Goal: Information Seeking & Learning: Learn about a topic

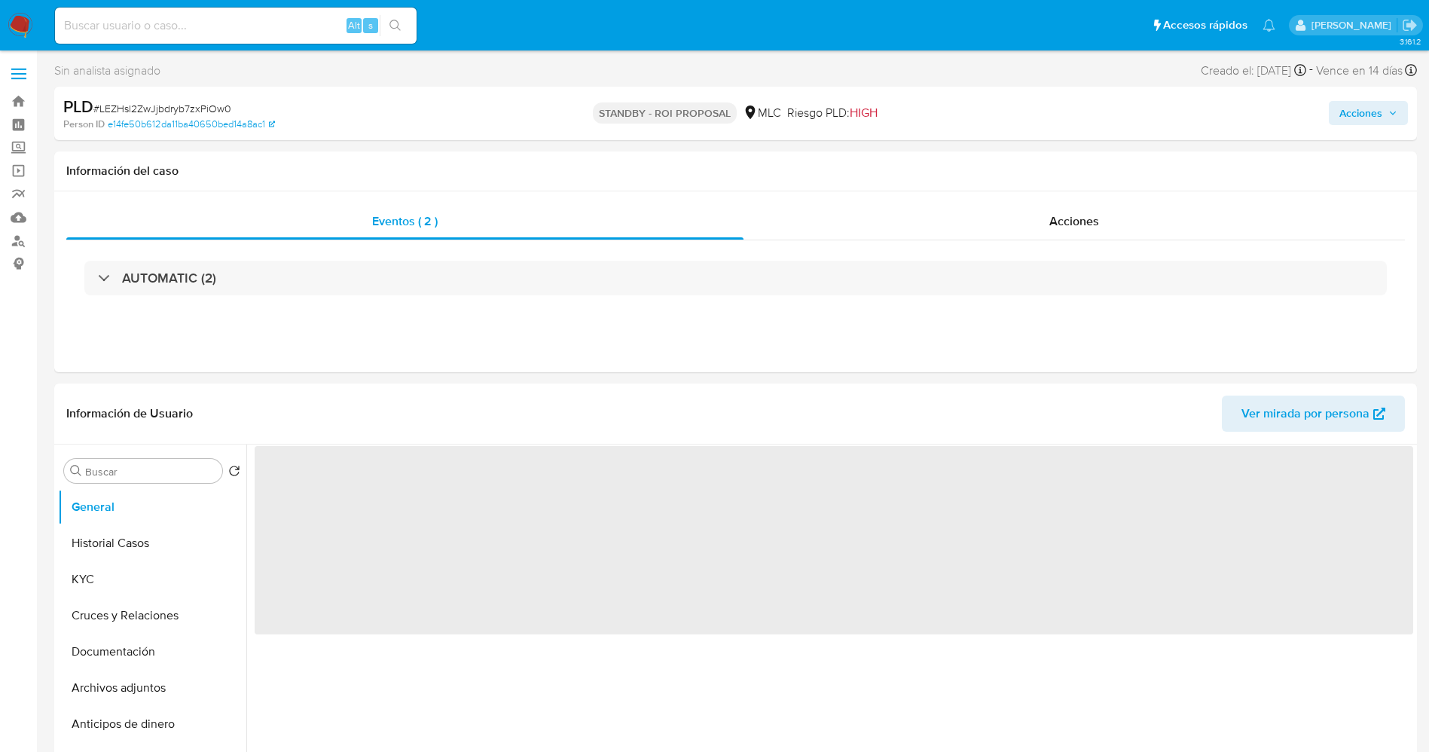
select select "10"
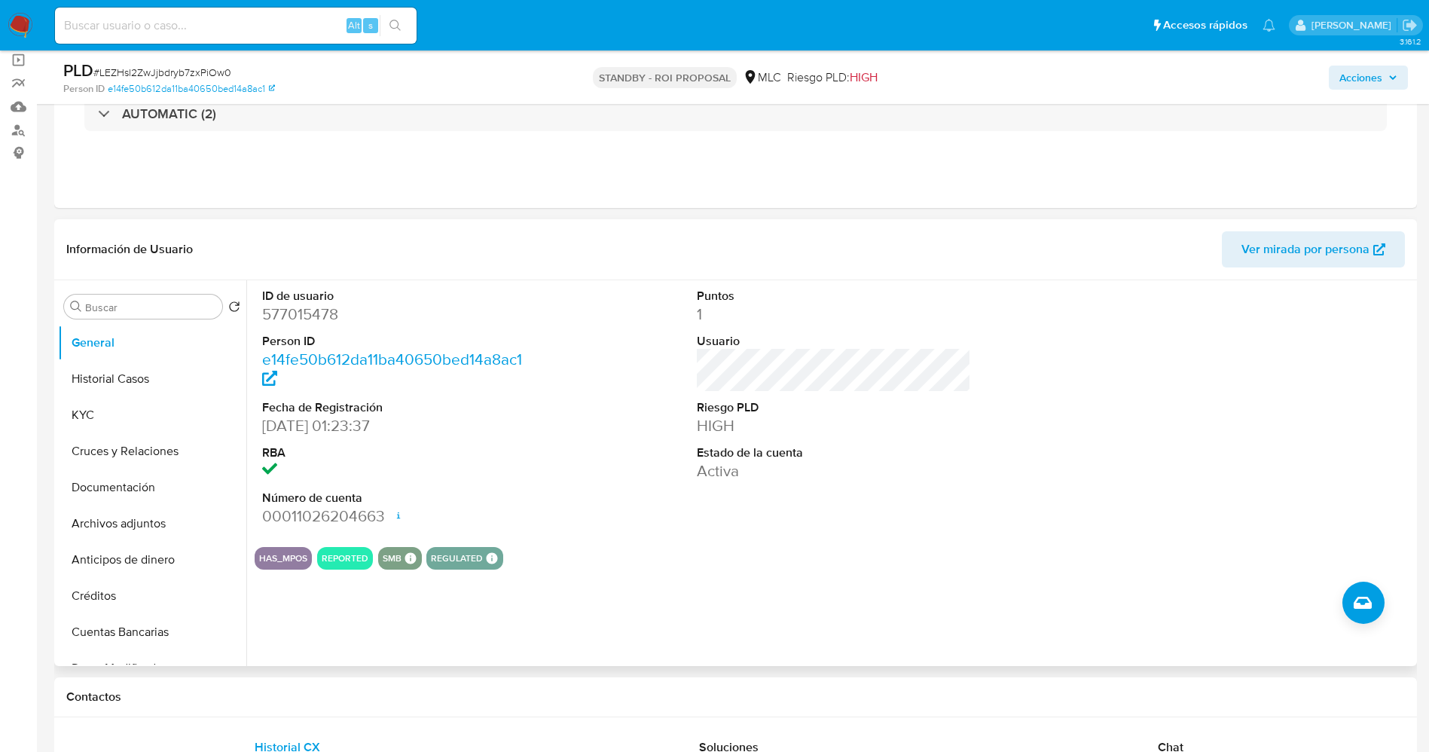
scroll to position [119, 0]
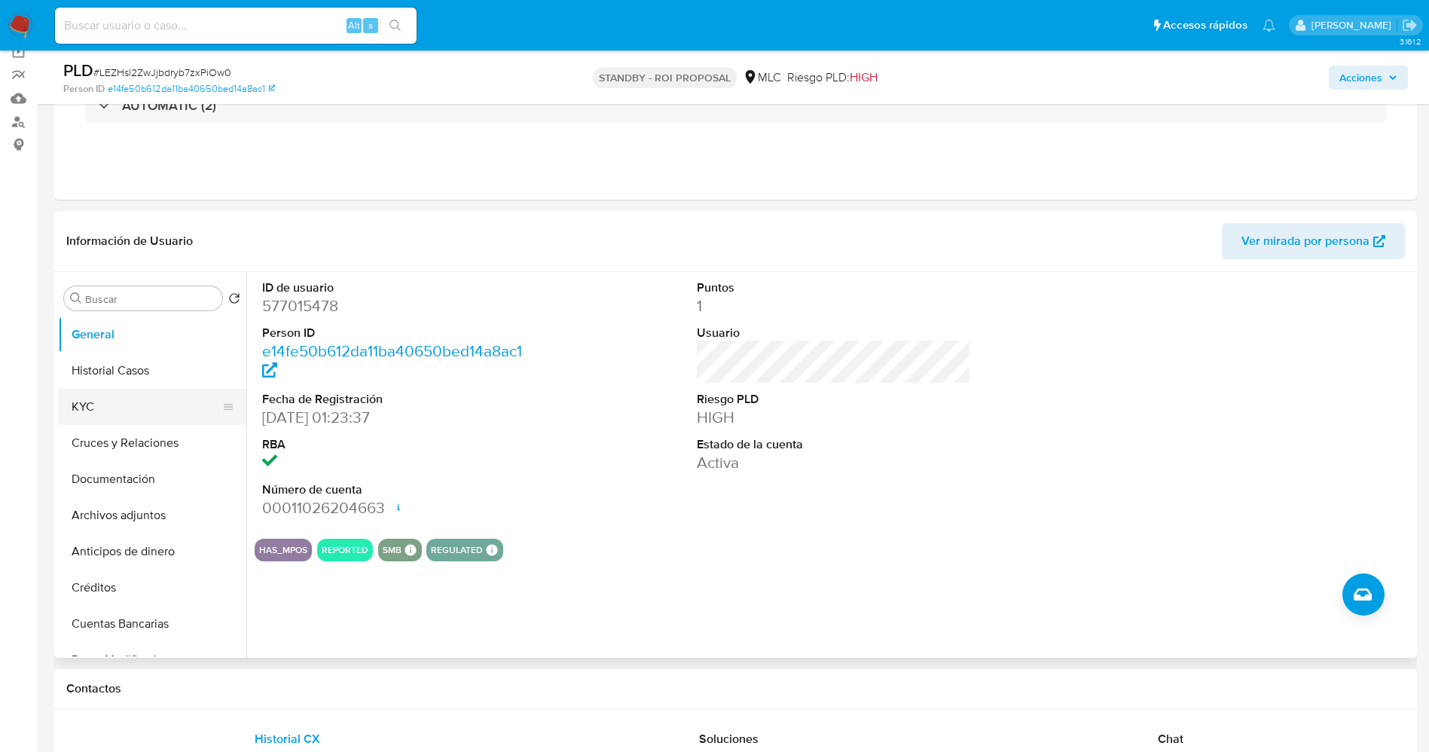
click at [147, 403] on button "KYC" at bounding box center [146, 407] width 176 height 36
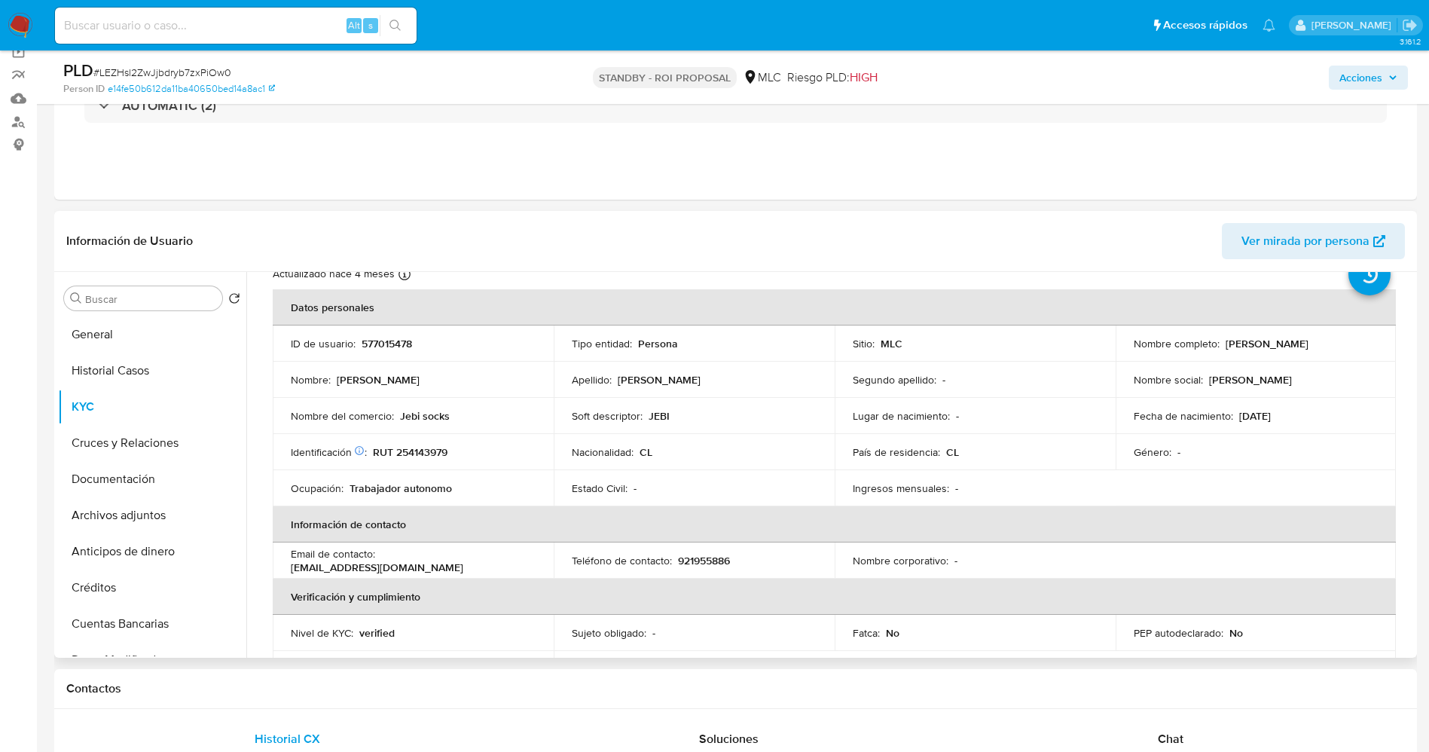
scroll to position [56, 0]
click at [438, 424] on td "Nombre del comercio : Jebi socks" at bounding box center [413, 414] width 281 height 36
click at [415, 415] on p "Jebi socks" at bounding box center [425, 415] width 50 height 14
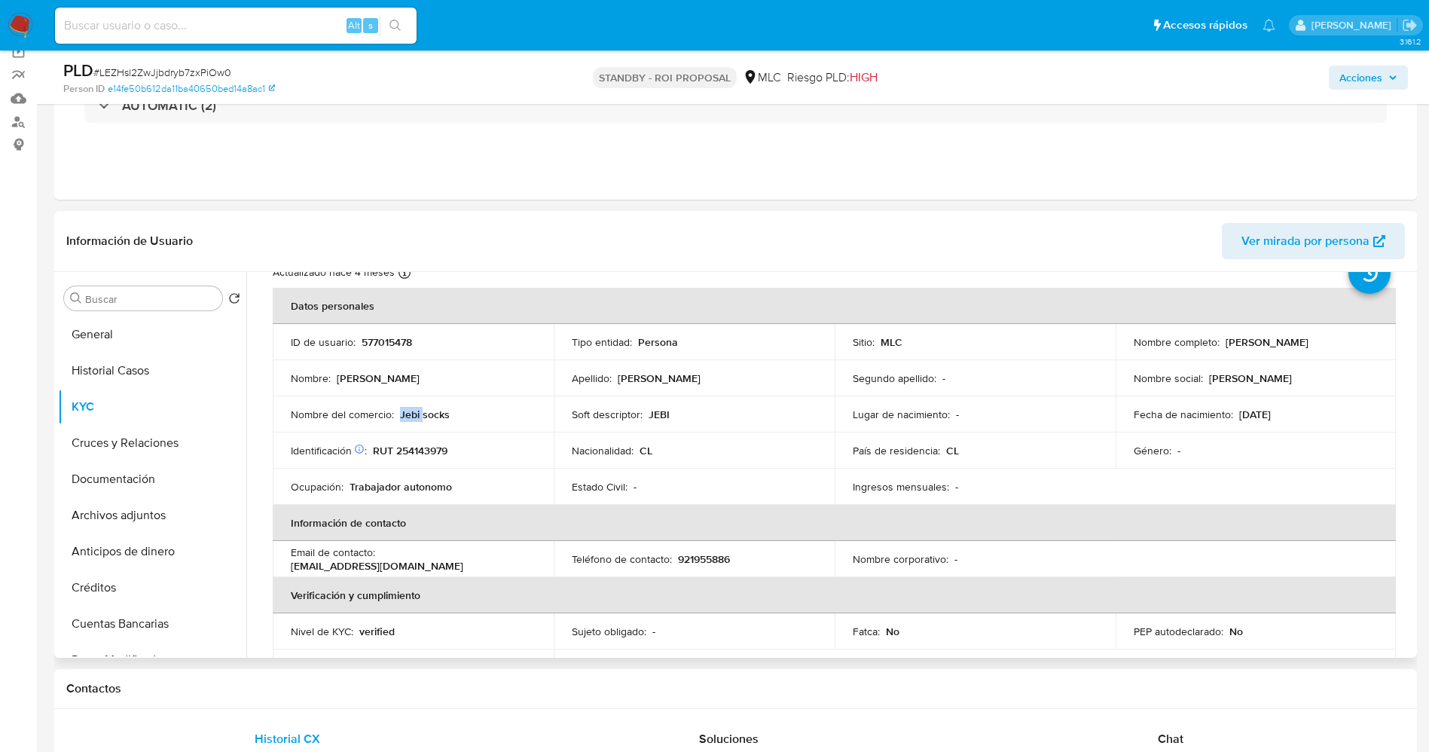
click at [415, 415] on p "Jebi socks" at bounding box center [425, 415] width 50 height 14
click at [461, 412] on div "Nombre del comercio : Jebi socks" at bounding box center [413, 415] width 245 height 14
click at [102, 293] on input "Buscar" at bounding box center [150, 299] width 131 height 14
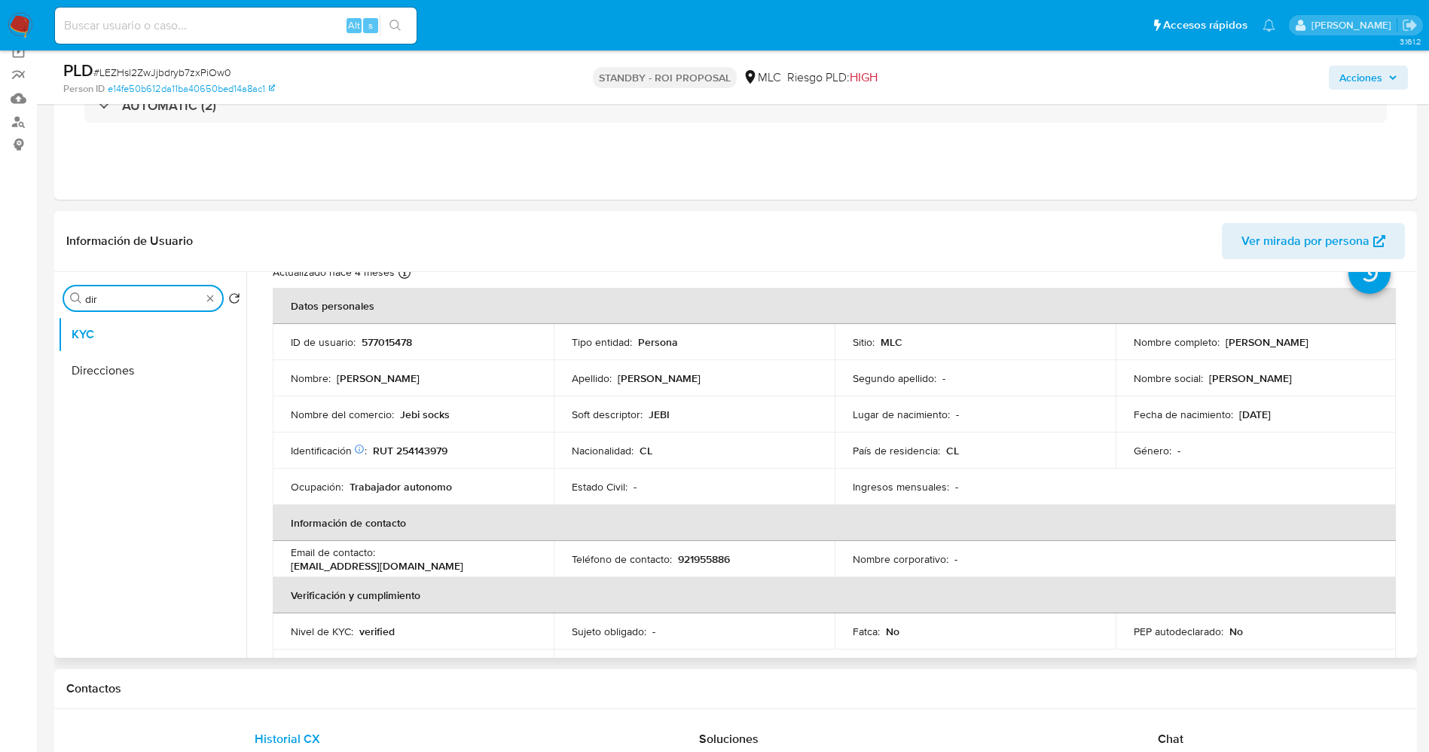
type input "dire"
click at [139, 400] on ul "KYC Devices Geolocation" at bounding box center [152, 486] width 188 height 340
click at [128, 371] on button "Devices Geolocation" at bounding box center [146, 371] width 176 height 36
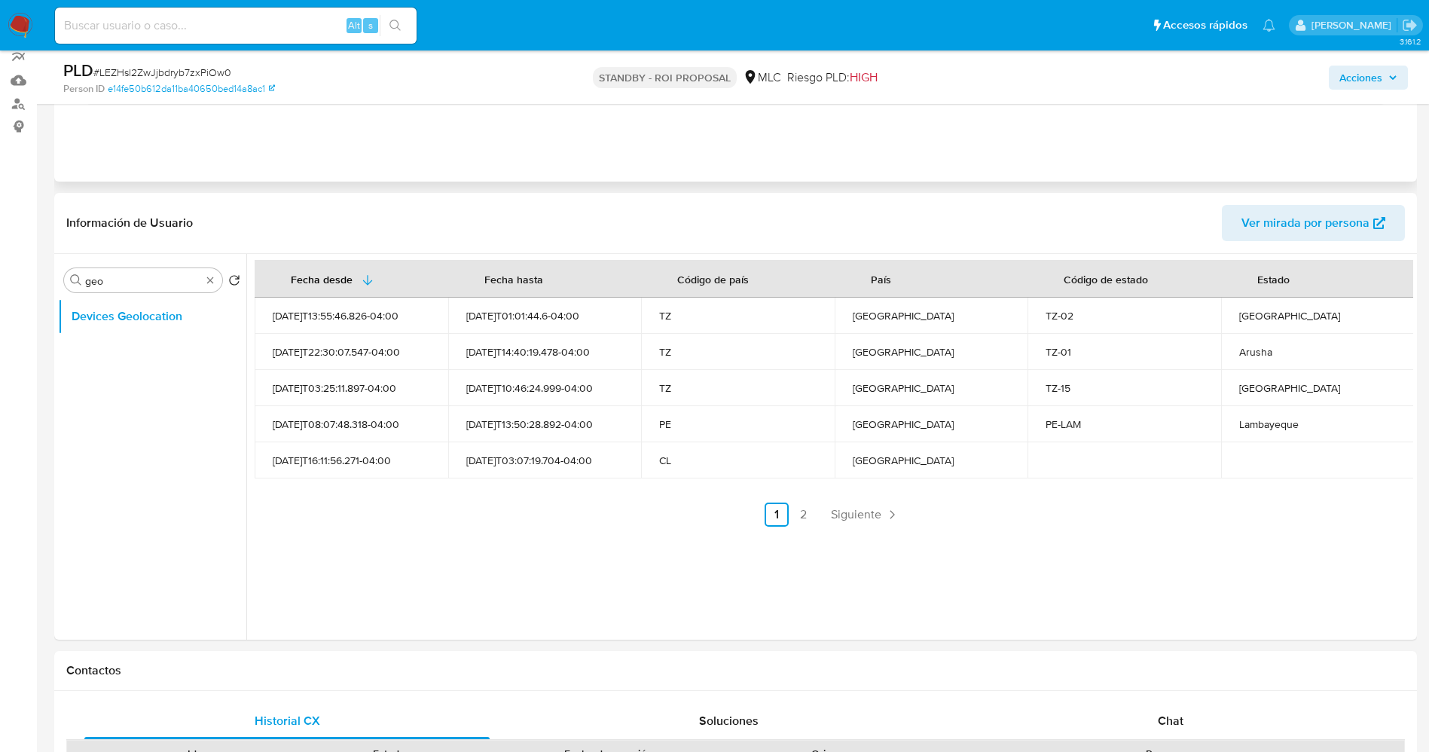
scroll to position [142, 0]
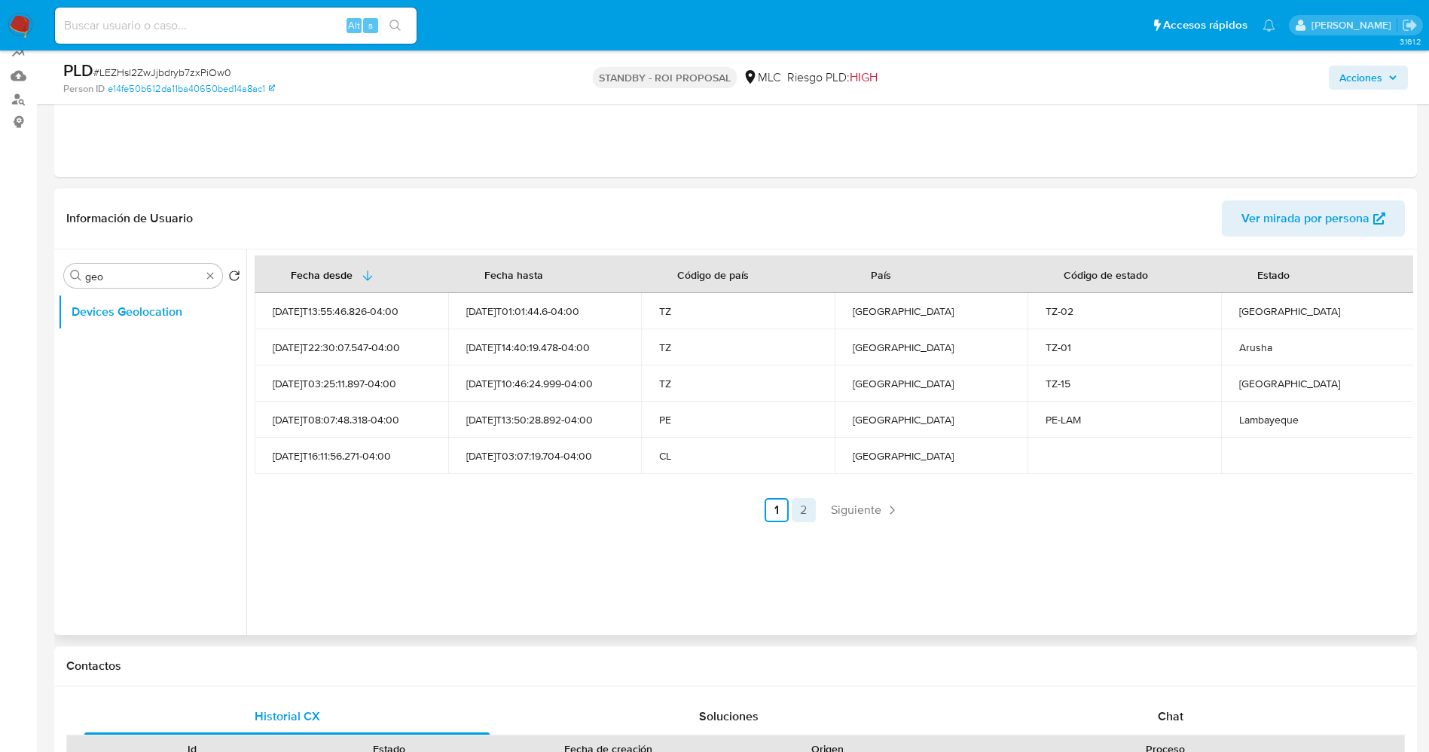
click at [803, 519] on link "2" at bounding box center [804, 510] width 24 height 24
click at [850, 512] on link "1" at bounding box center [861, 510] width 24 height 24
click at [97, 279] on input "geo" at bounding box center [143, 277] width 116 height 14
type input "acc"
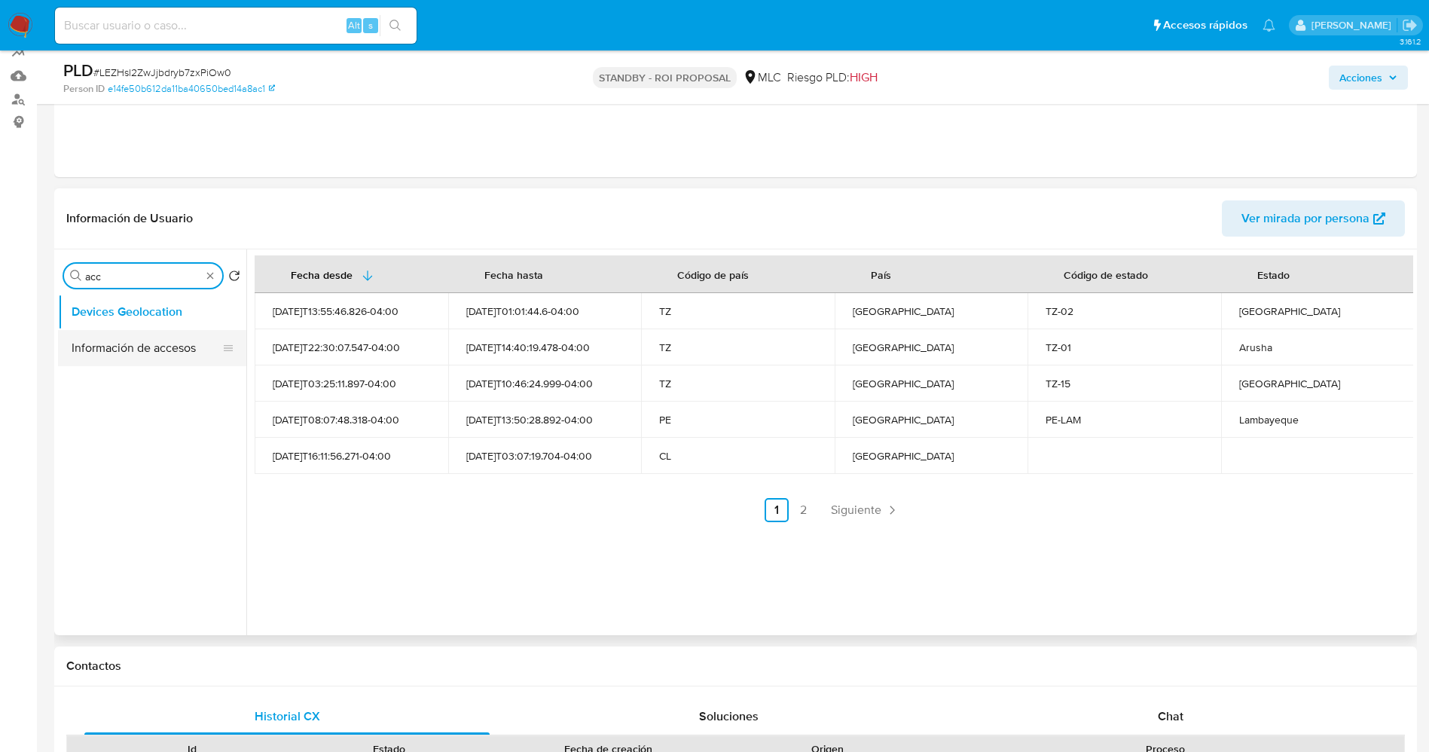
click at [148, 345] on button "Información de accesos" at bounding box center [146, 348] width 176 height 36
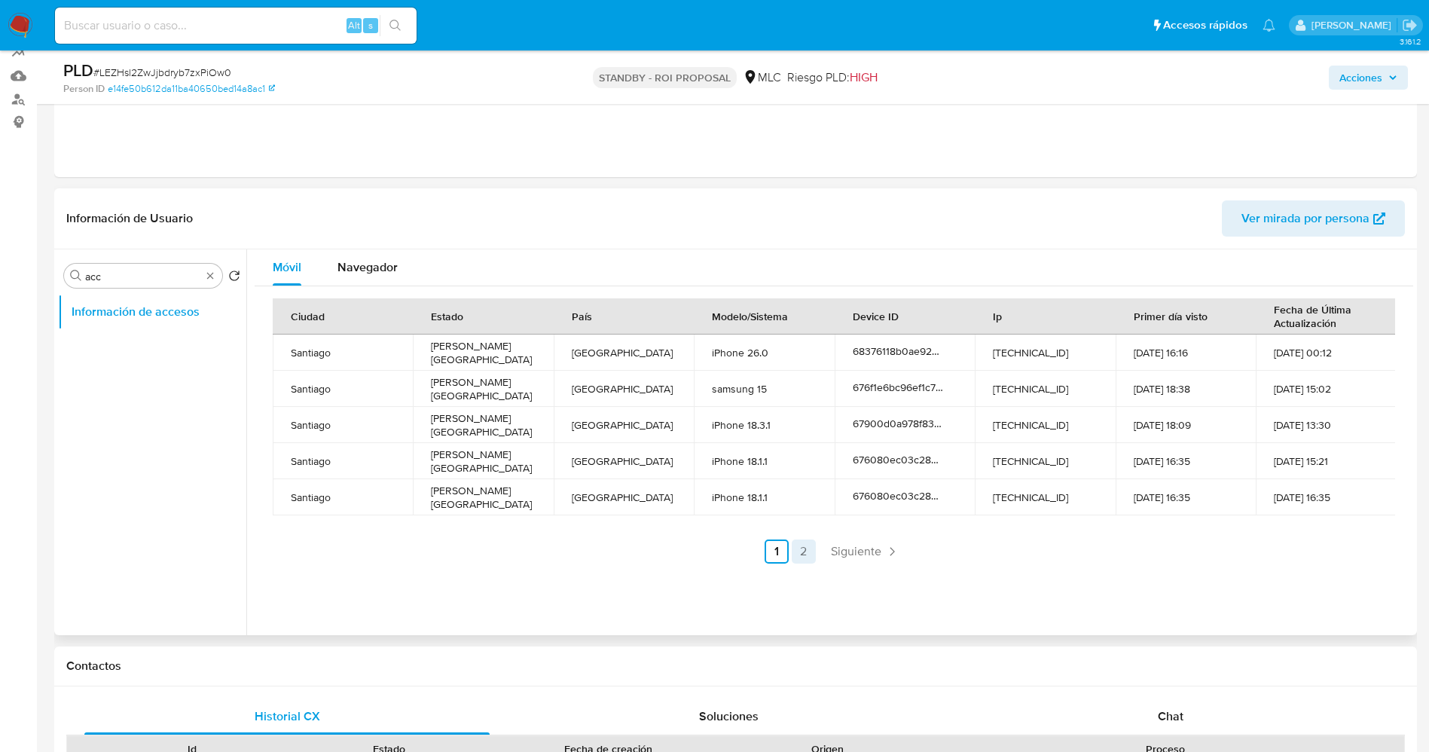
click at [805, 548] on link "2" at bounding box center [804, 551] width 24 height 24
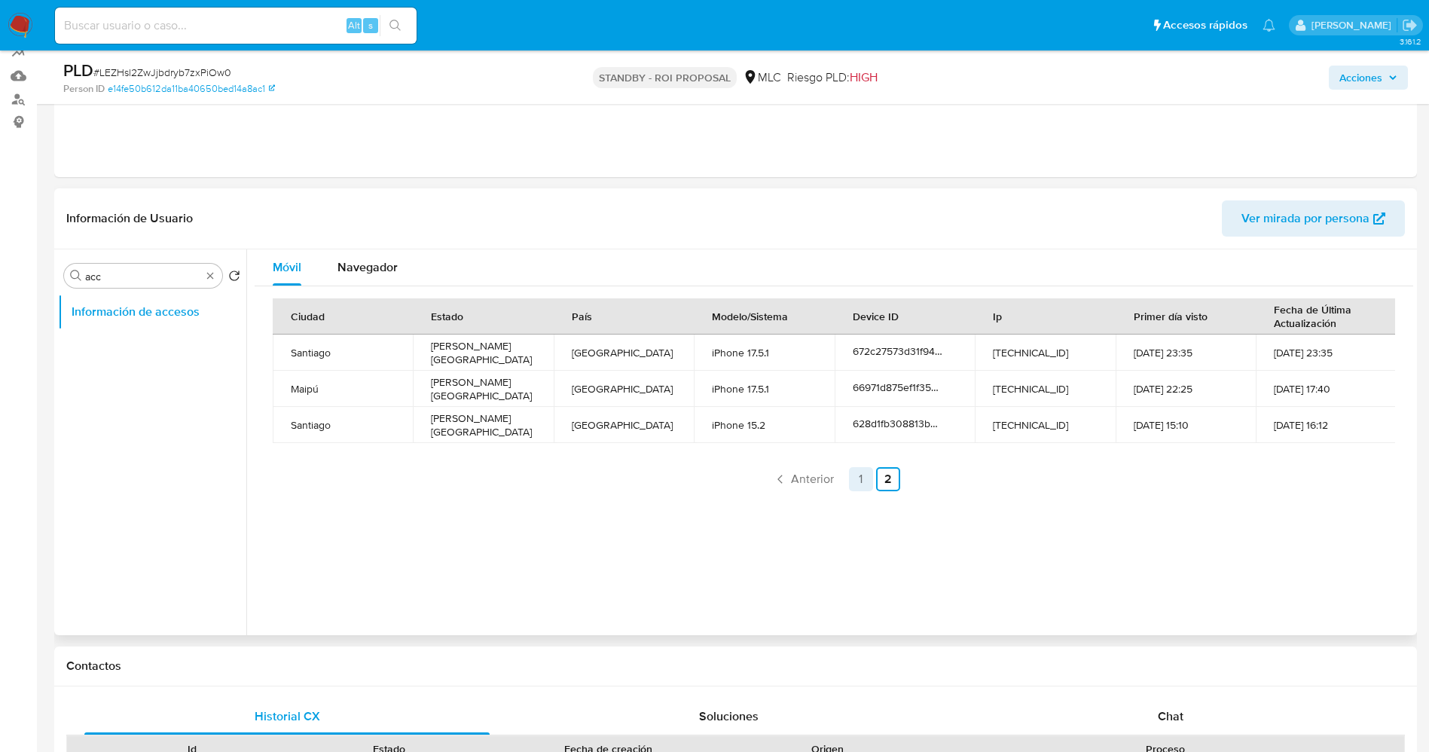
click at [851, 472] on link "1" at bounding box center [861, 479] width 24 height 24
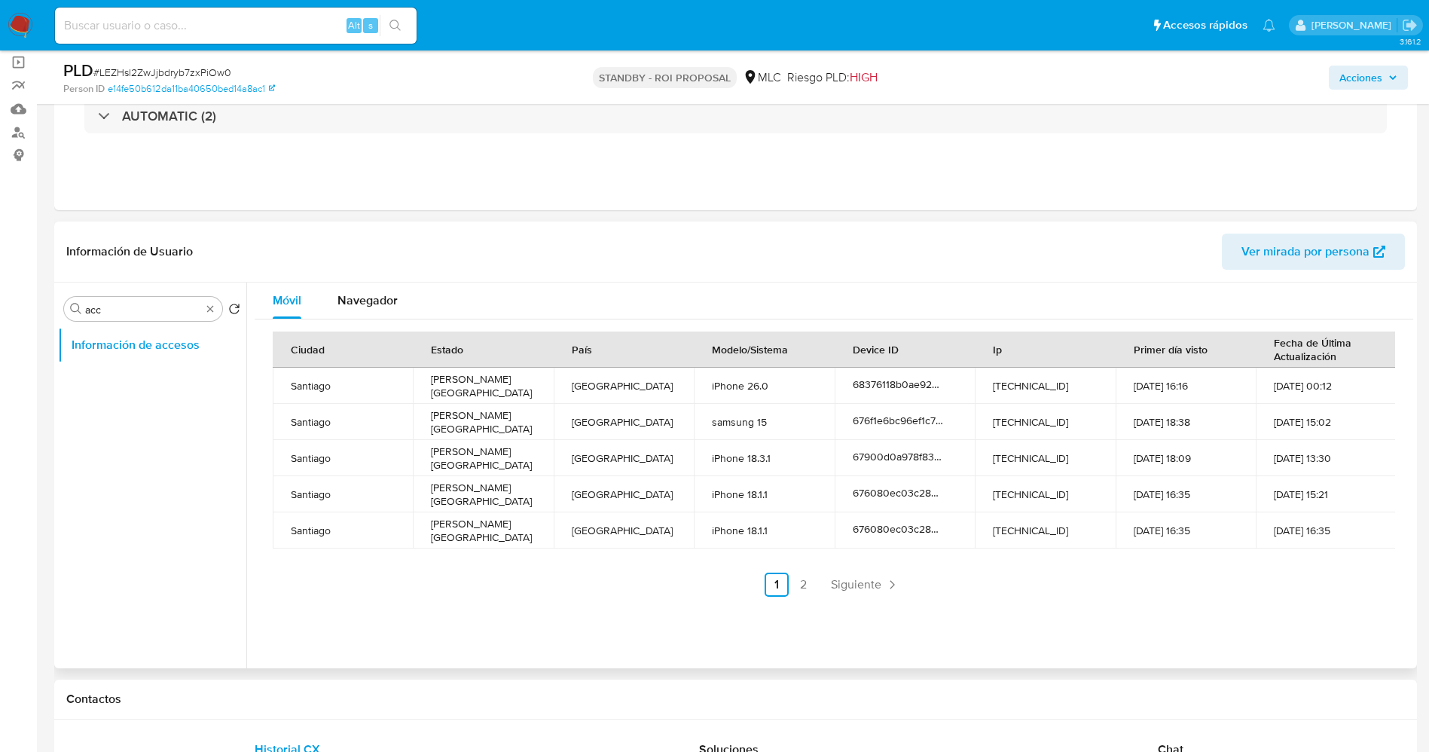
scroll to position [154, 0]
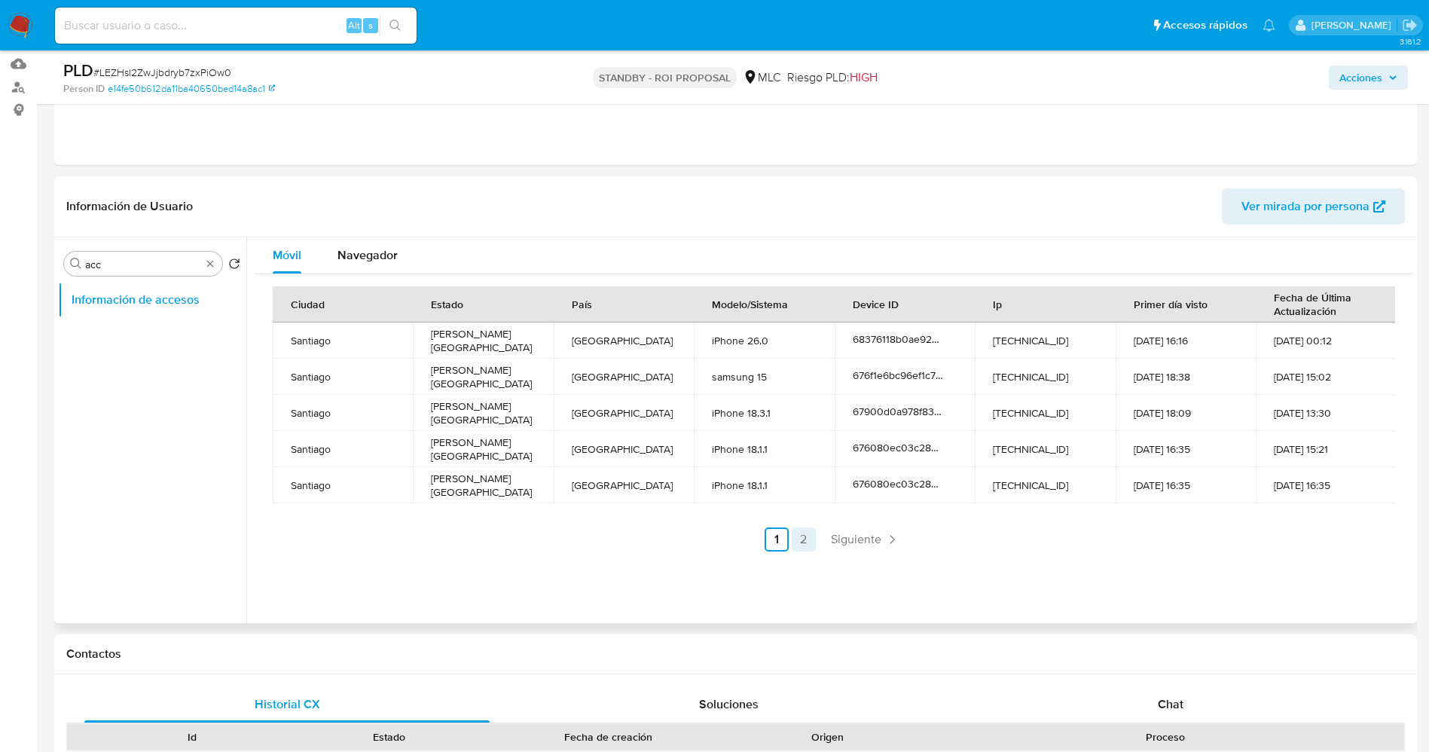
click at [802, 538] on link "2" at bounding box center [804, 539] width 24 height 24
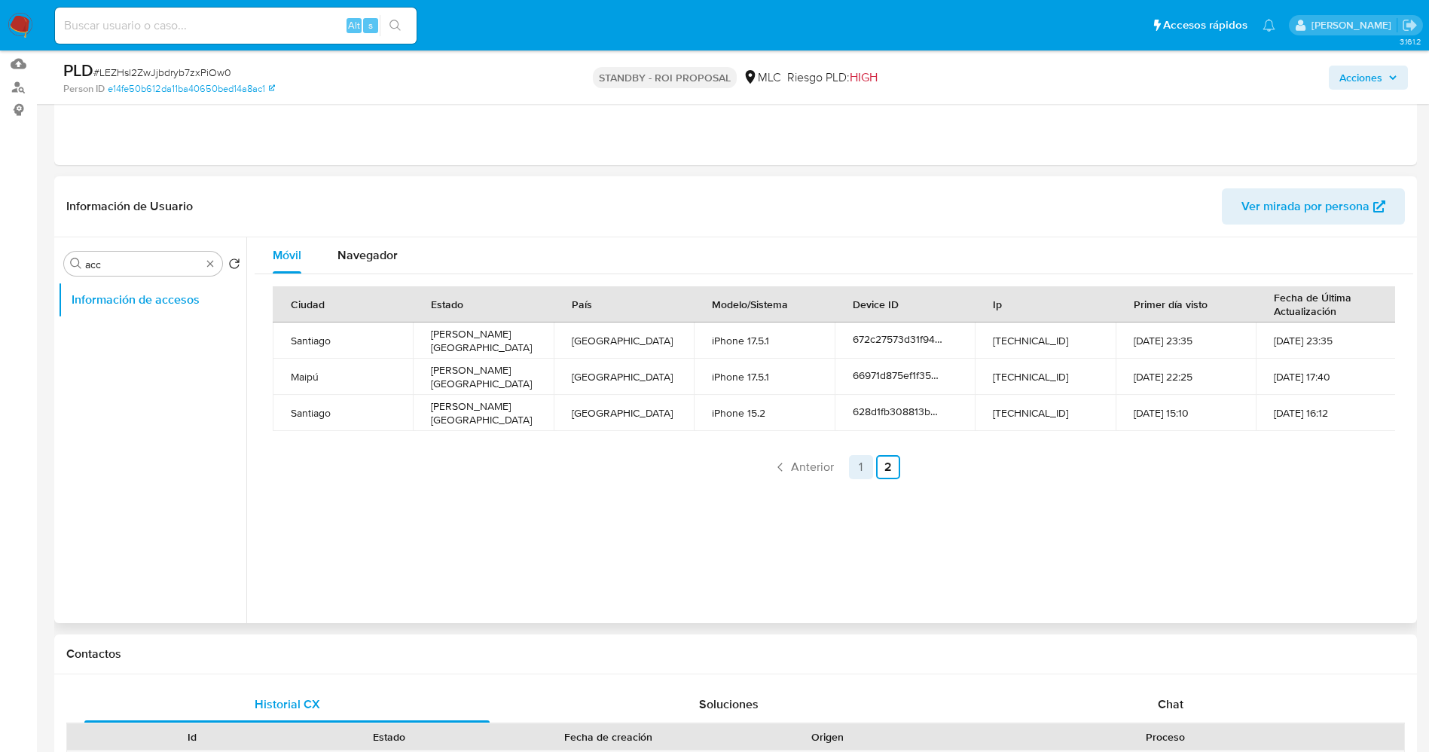
click at [857, 471] on link "1" at bounding box center [861, 467] width 24 height 24
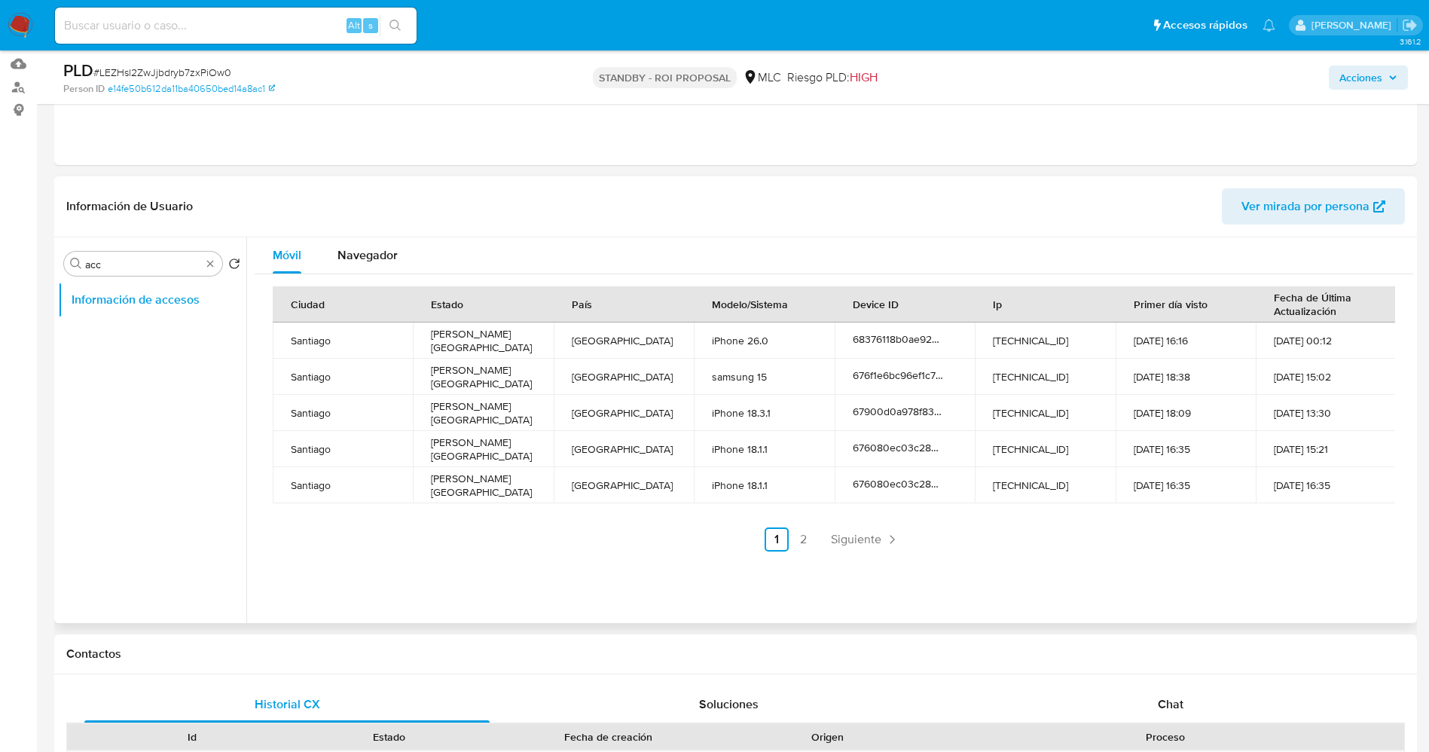
scroll to position [0, 0]
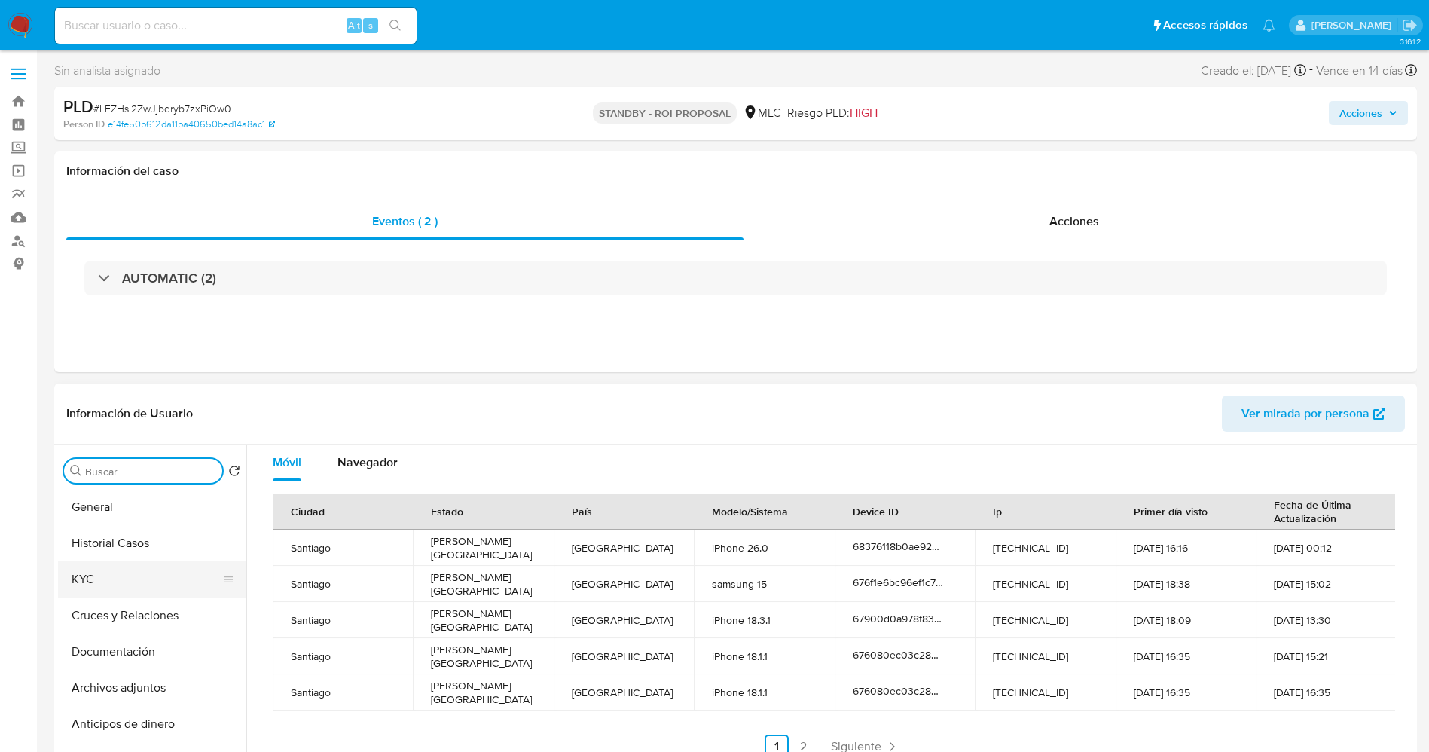
click at [94, 579] on button "KYC" at bounding box center [146, 579] width 176 height 36
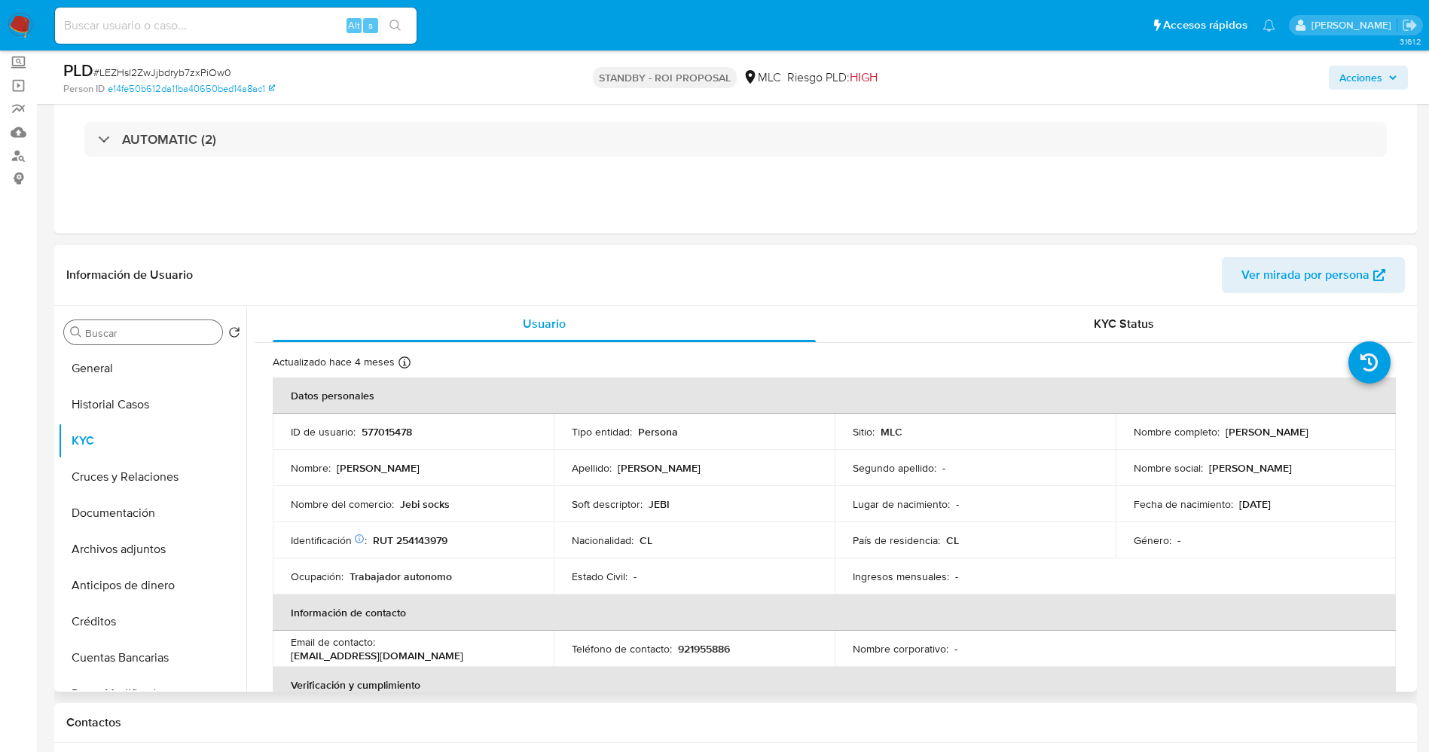
scroll to position [86, 0]
click at [136, 408] on button "Historial Casos" at bounding box center [146, 404] width 176 height 36
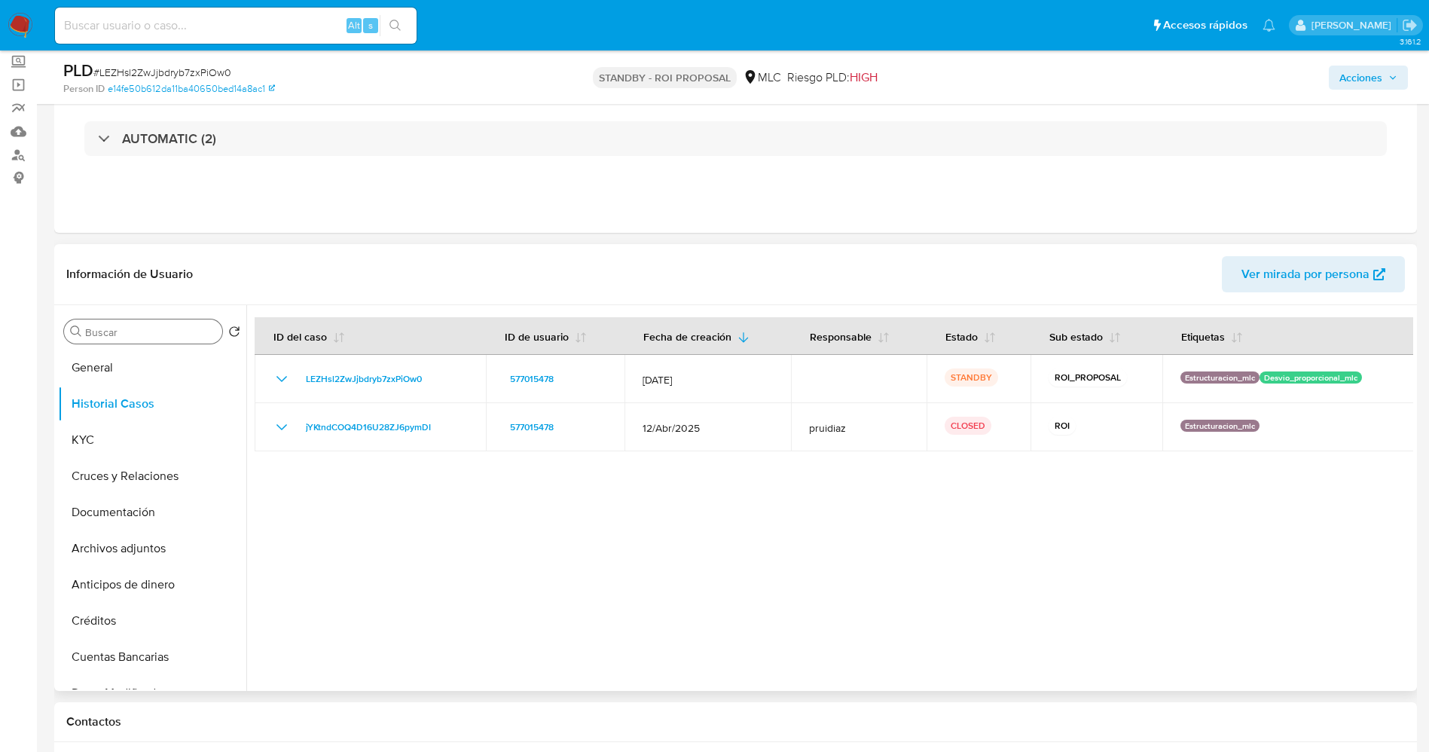
scroll to position [67, 0]
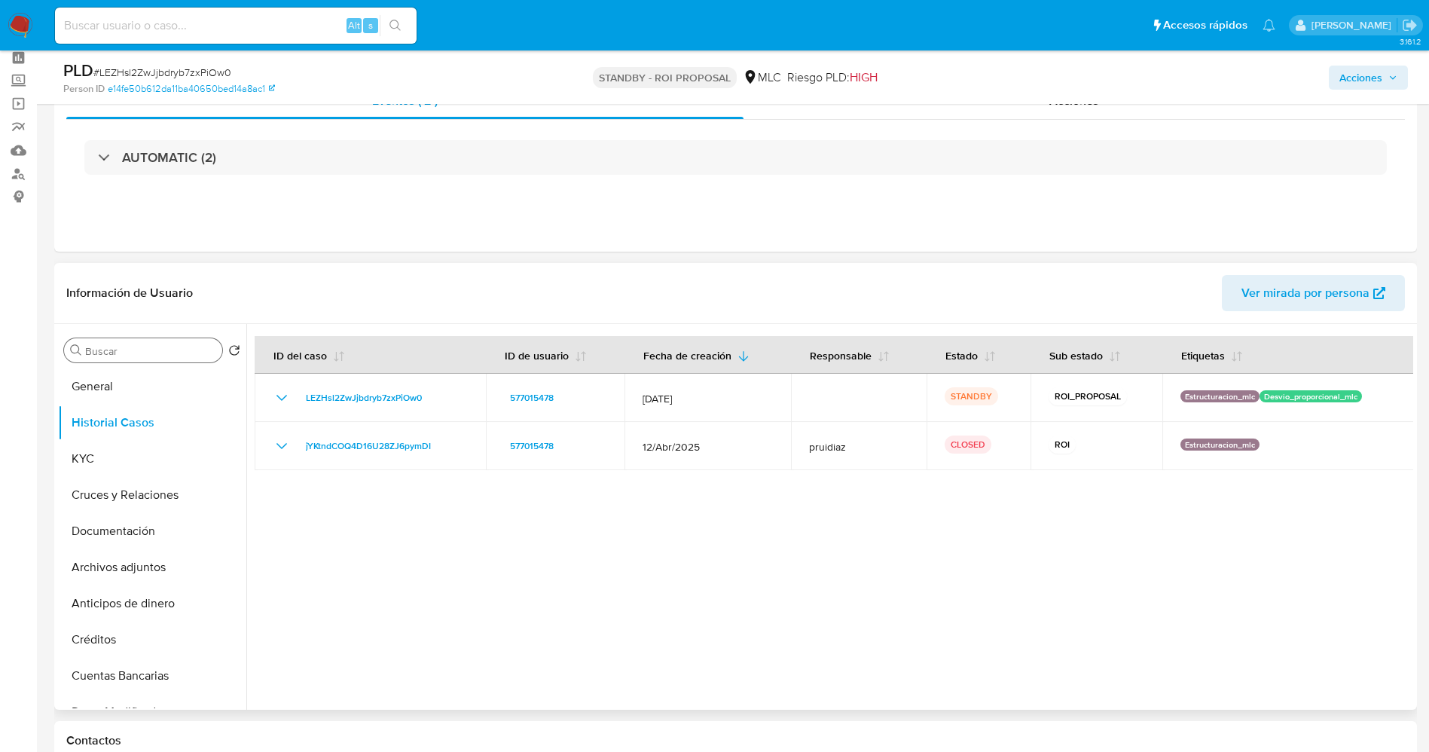
click at [1191, 515] on div at bounding box center [829, 517] width 1167 height 386
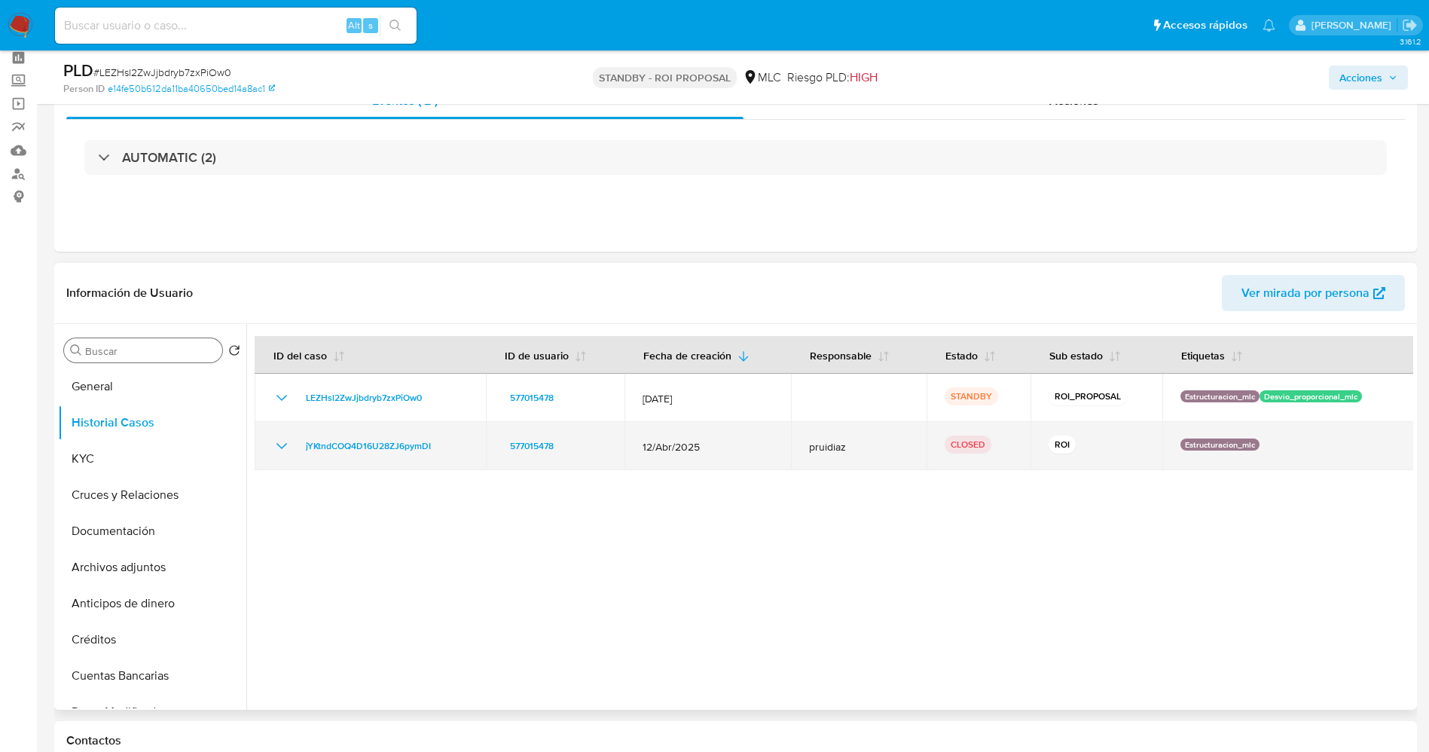
click at [267, 450] on td "jYKtndCOQ4D16U28ZJ6pymDI" at bounding box center [370, 446] width 231 height 48
click at [280, 451] on icon "Mostrar/Ocultar" at bounding box center [282, 446] width 18 height 18
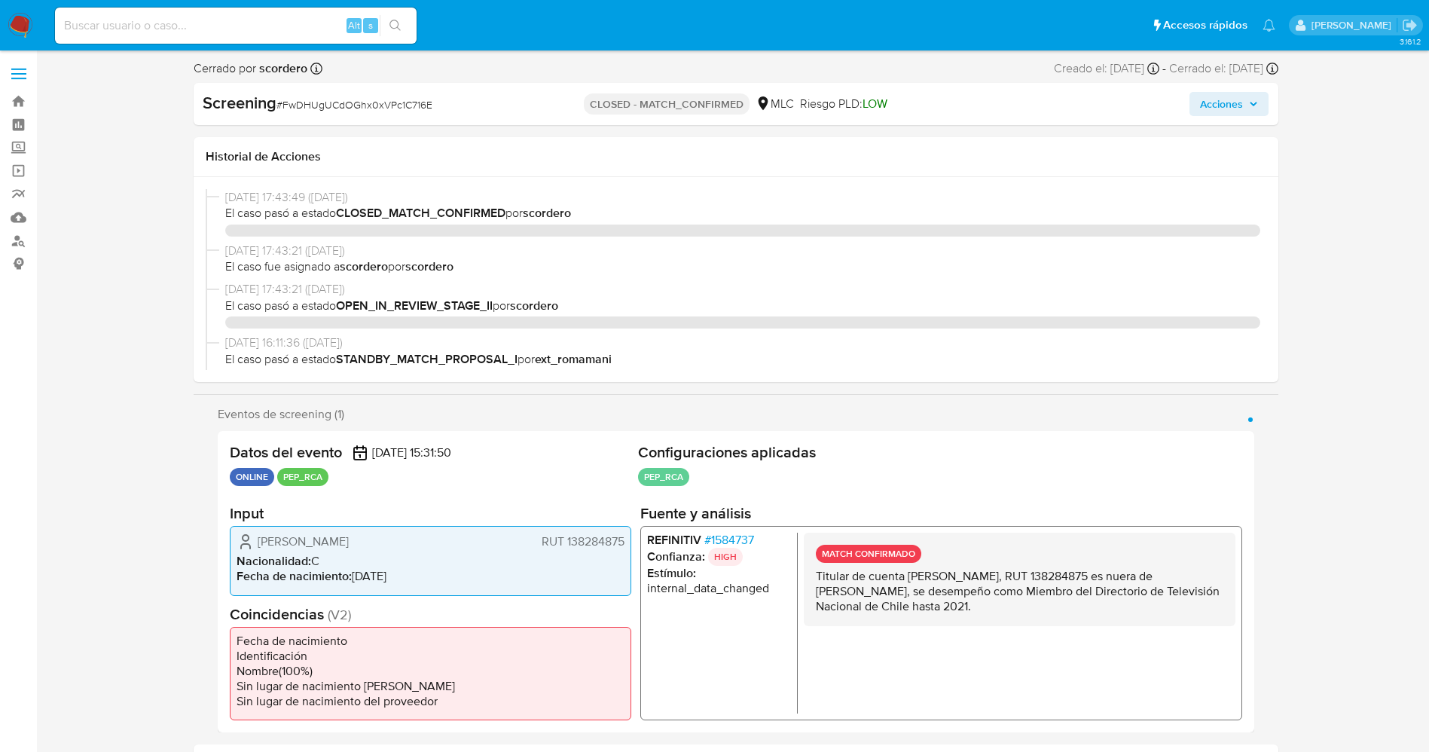
select select "10"
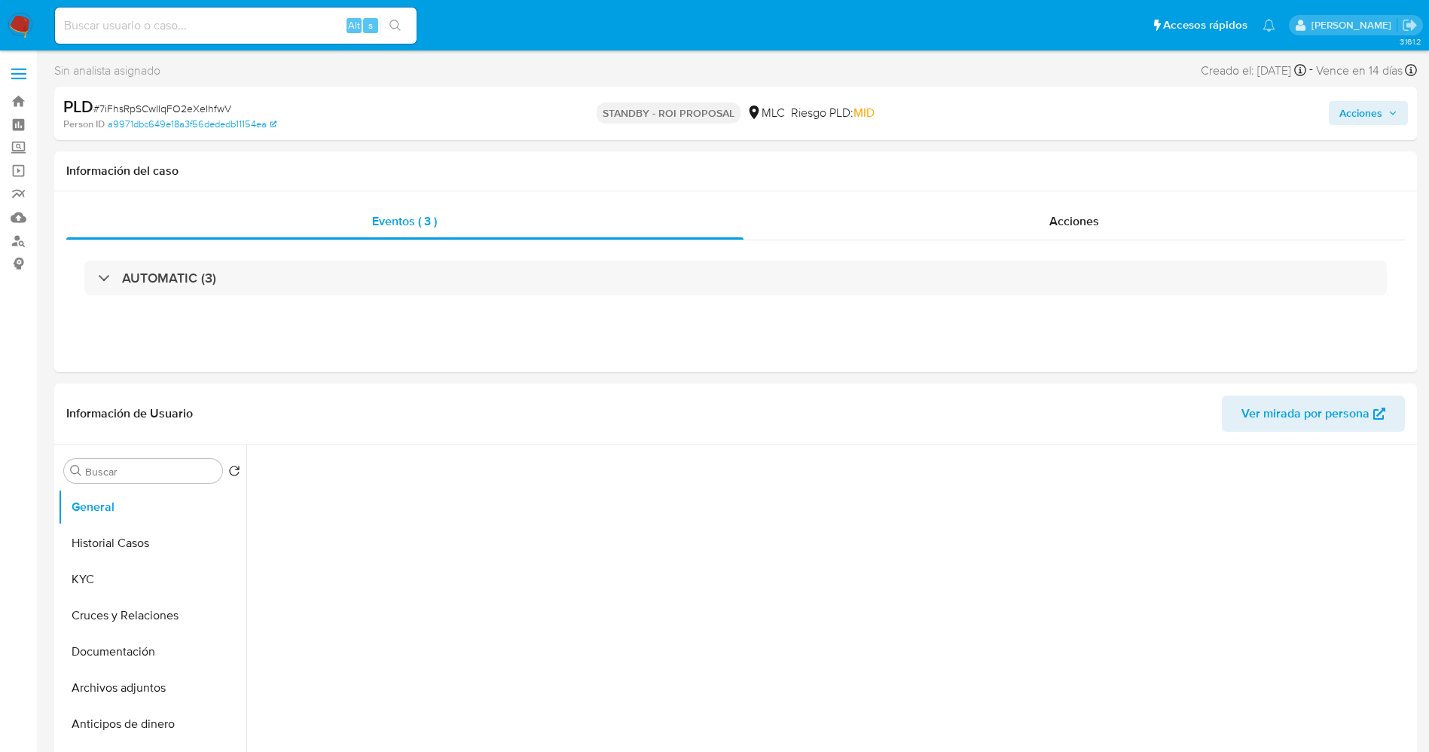
select select "10"
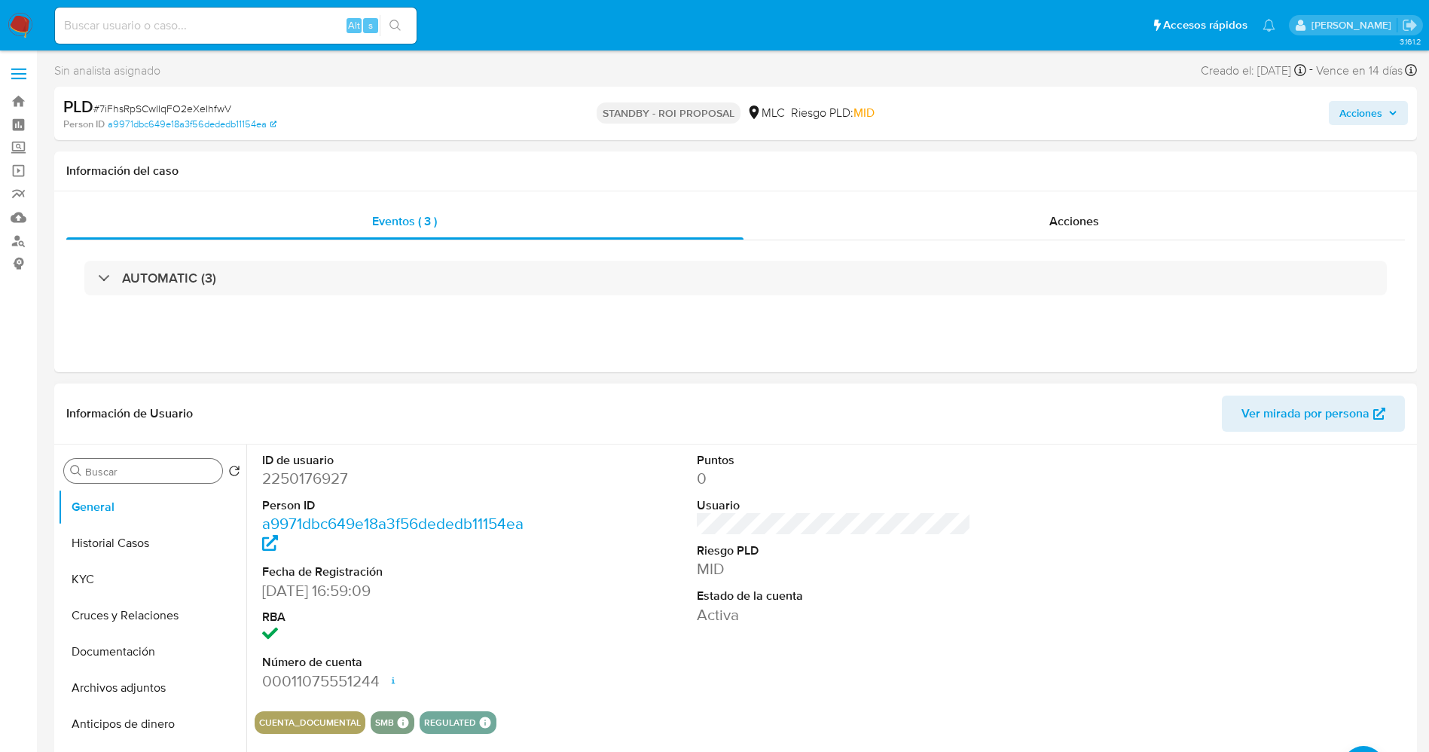
click at [128, 469] on input "Buscar" at bounding box center [150, 472] width 131 height 14
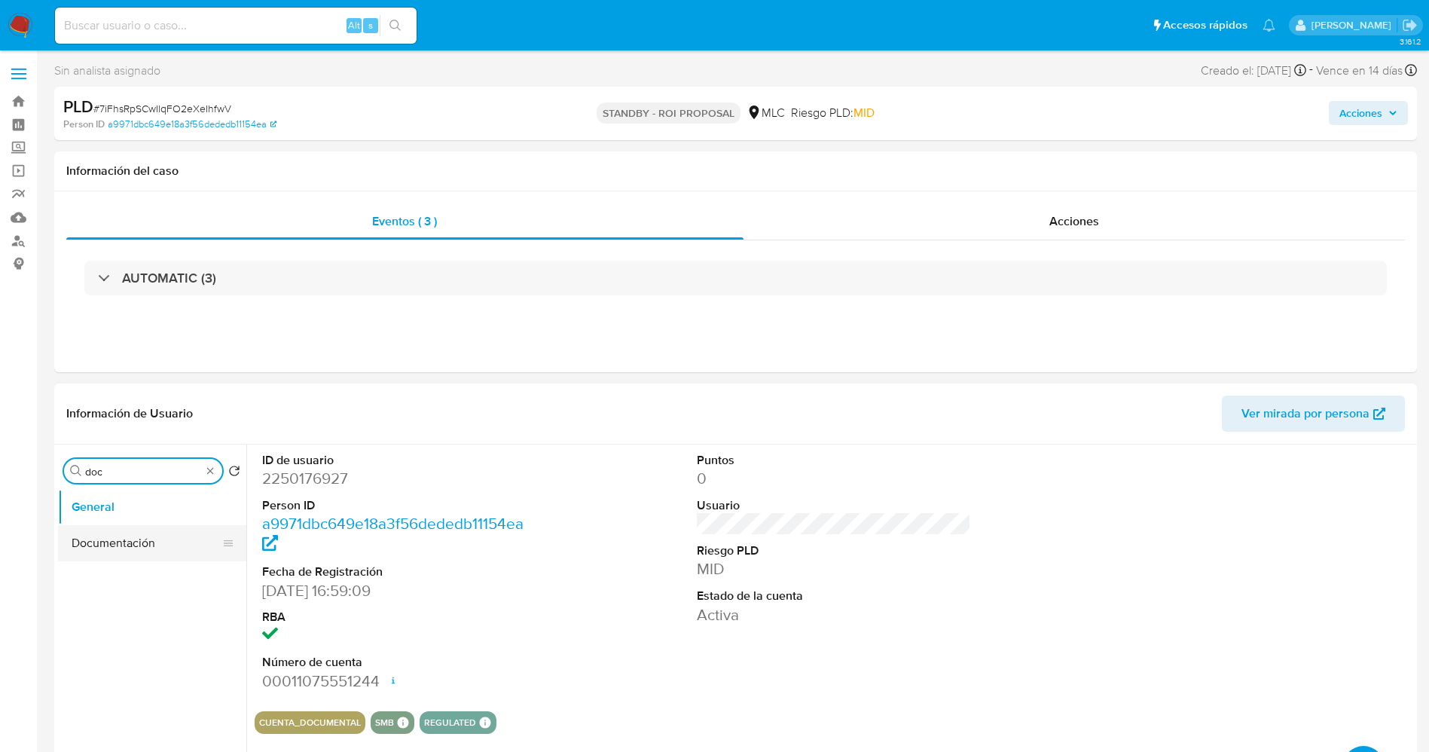
type input "doc"
click at [133, 538] on button "Documentación" at bounding box center [146, 543] width 176 height 36
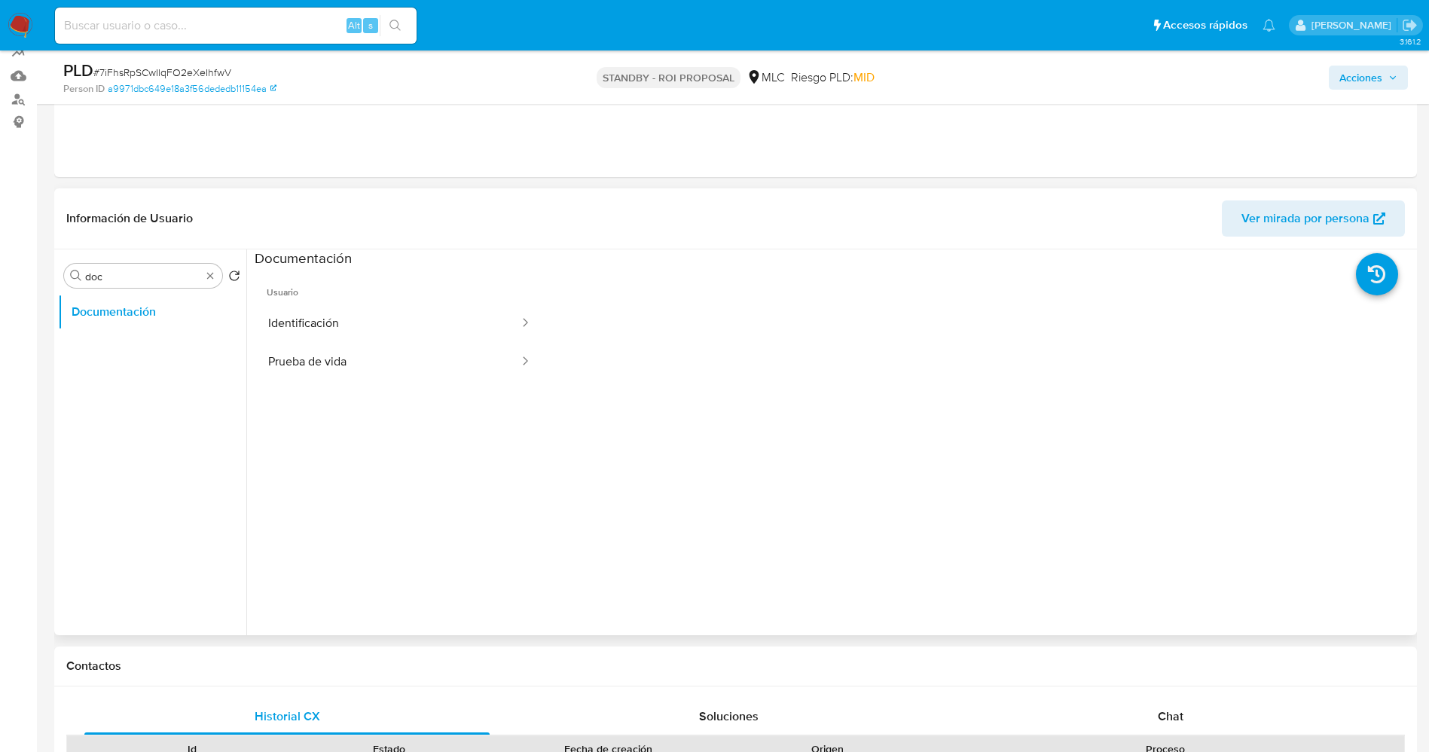
scroll to position [144, 0]
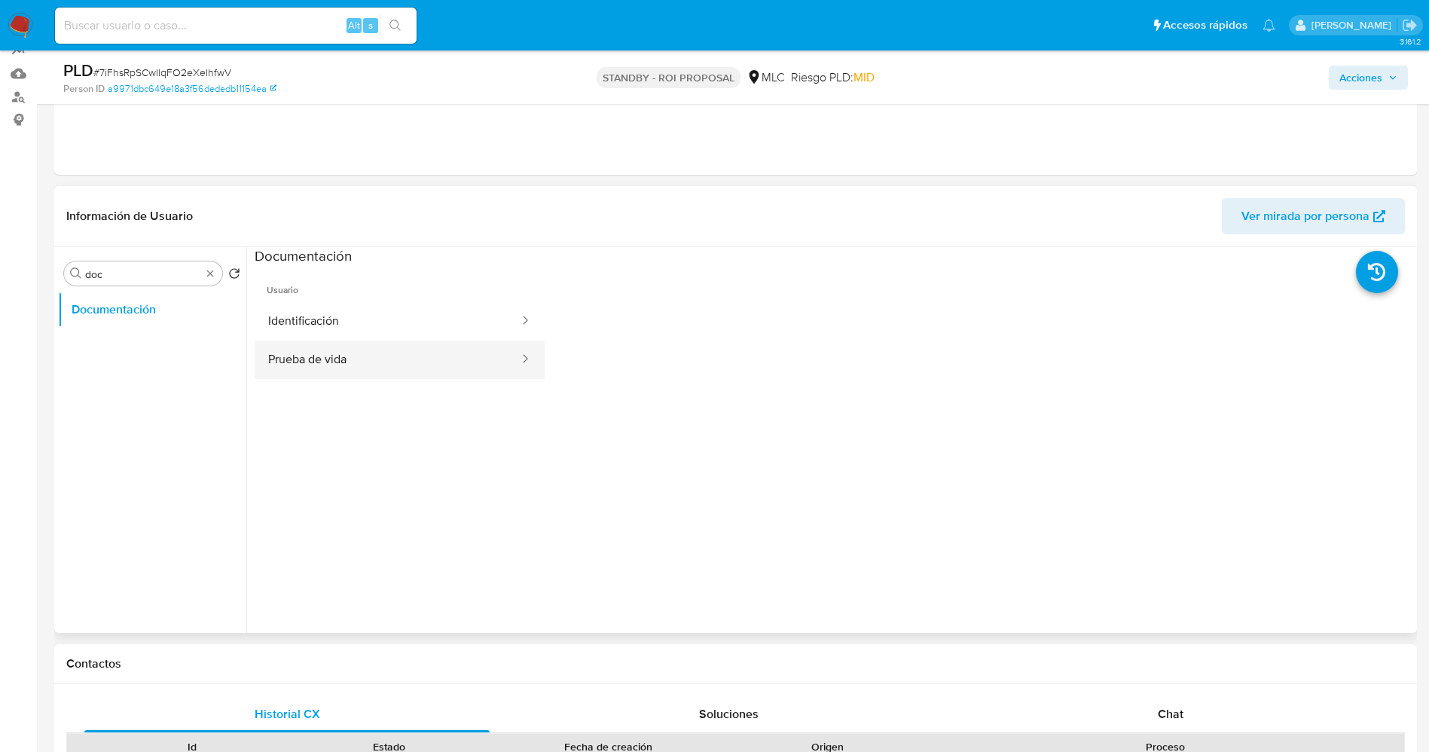
click at [346, 341] on button "Prueba de vida" at bounding box center [388, 360] width 266 height 38
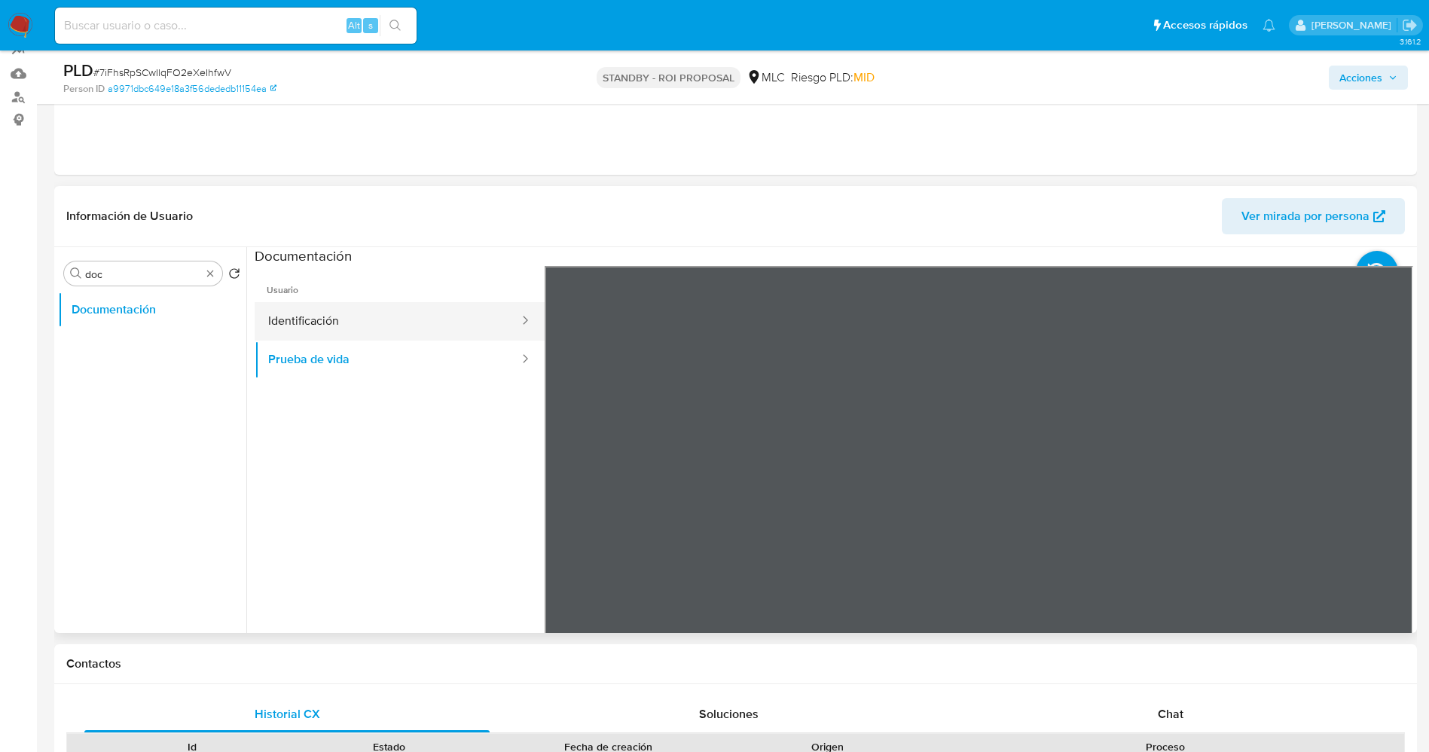
click at [331, 329] on button "Identificación" at bounding box center [388, 321] width 266 height 38
drag, startPoint x: 756, startPoint y: 432, endPoint x: 205, endPoint y: 273, distance: 573.0
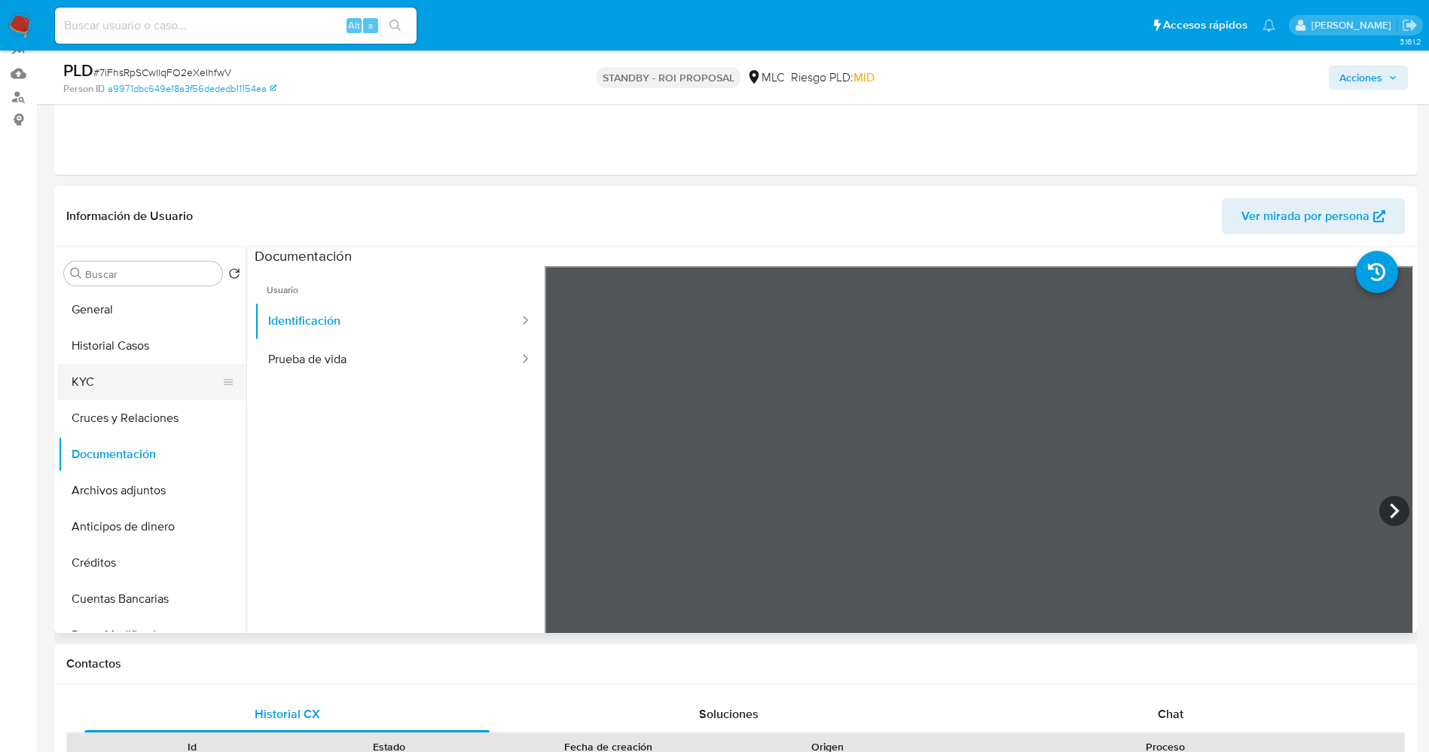
click at [130, 376] on button "KYC" at bounding box center [146, 382] width 176 height 36
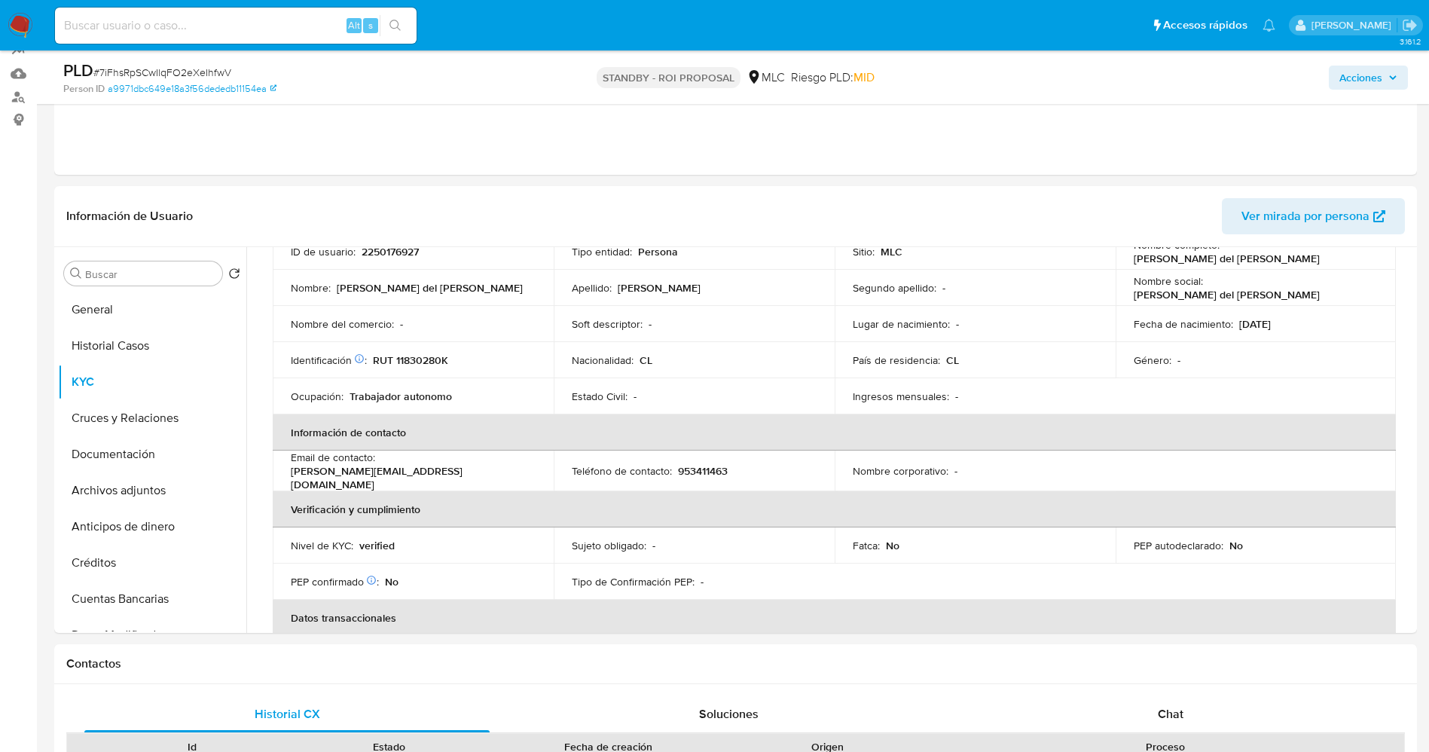
scroll to position [126, 0]
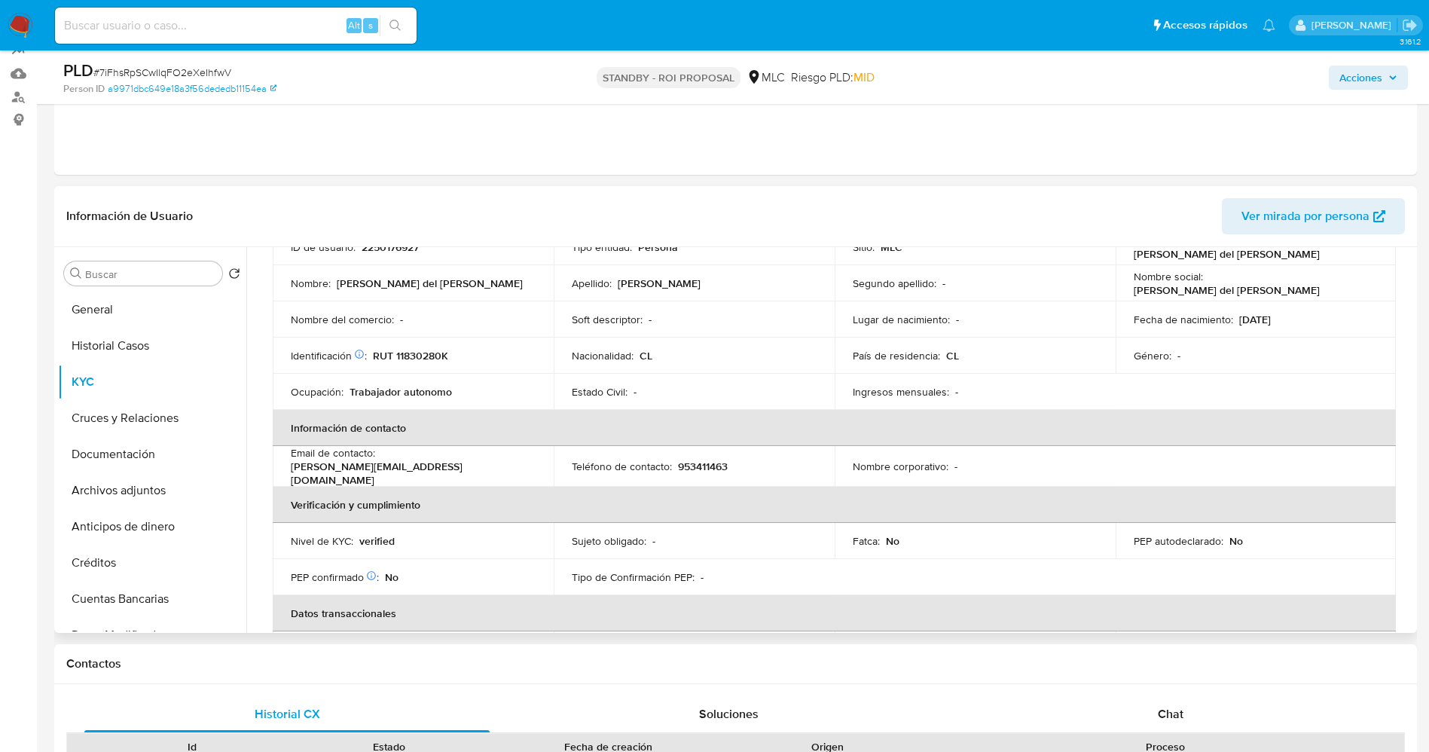
click at [459, 464] on p "kevin.aeiou2005@gmail.com" at bounding box center [410, 473] width 239 height 27
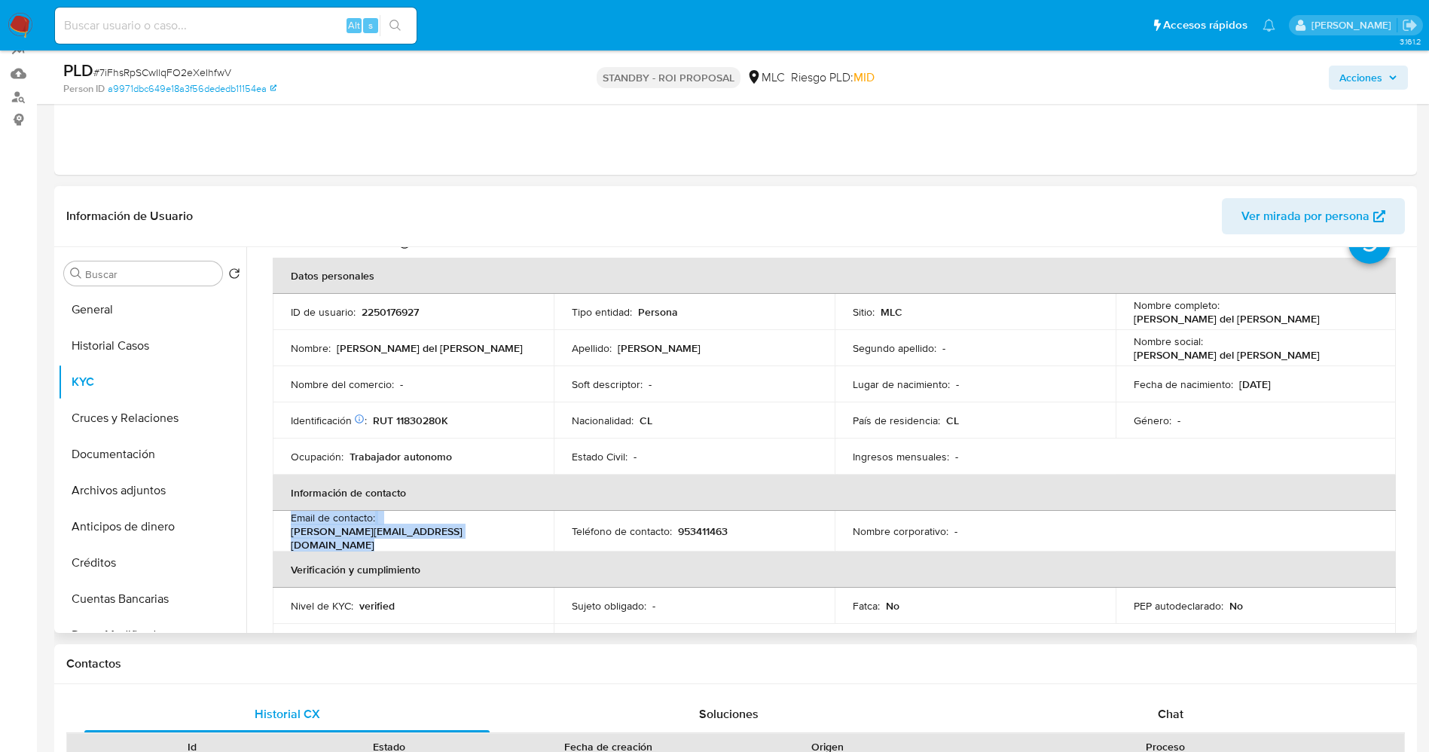
scroll to position [60, 0]
click at [121, 322] on button "General" at bounding box center [146, 310] width 176 height 36
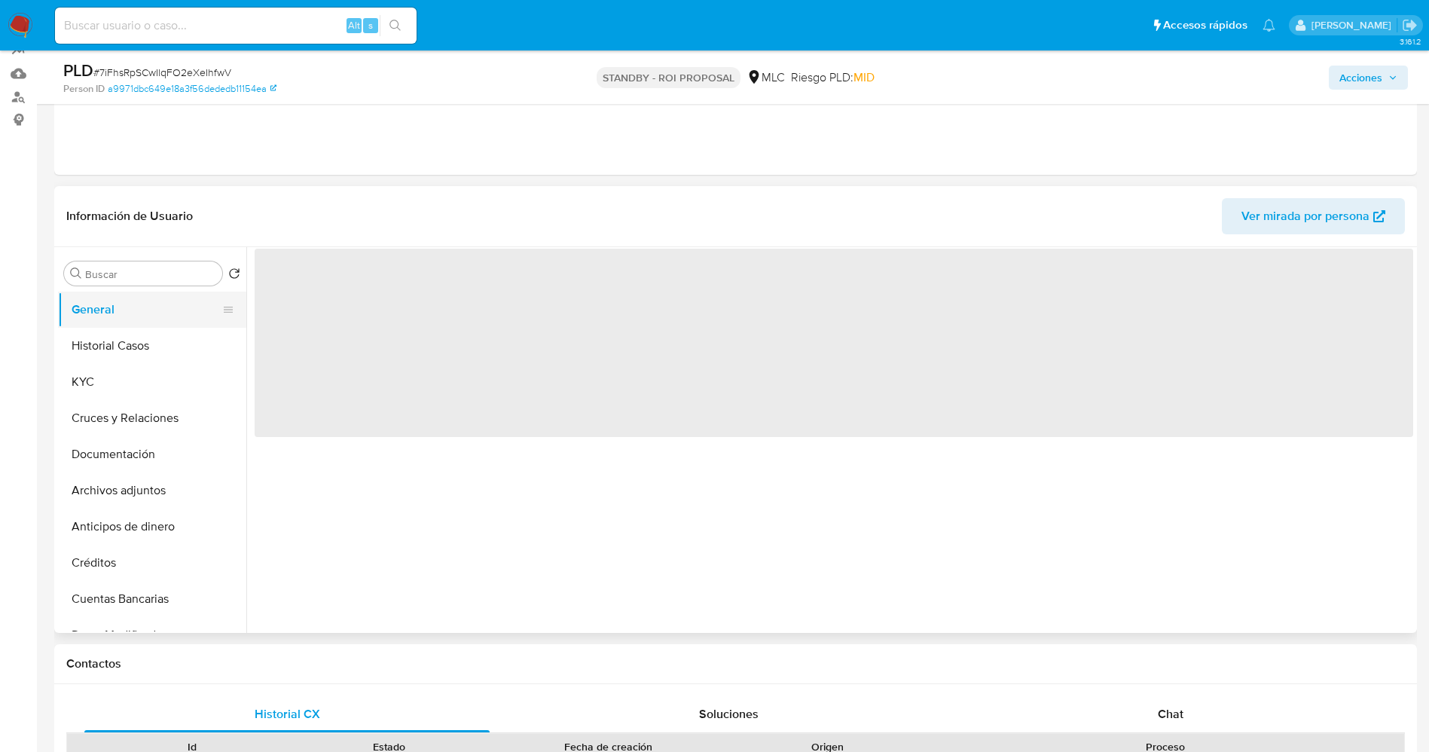
scroll to position [0, 0]
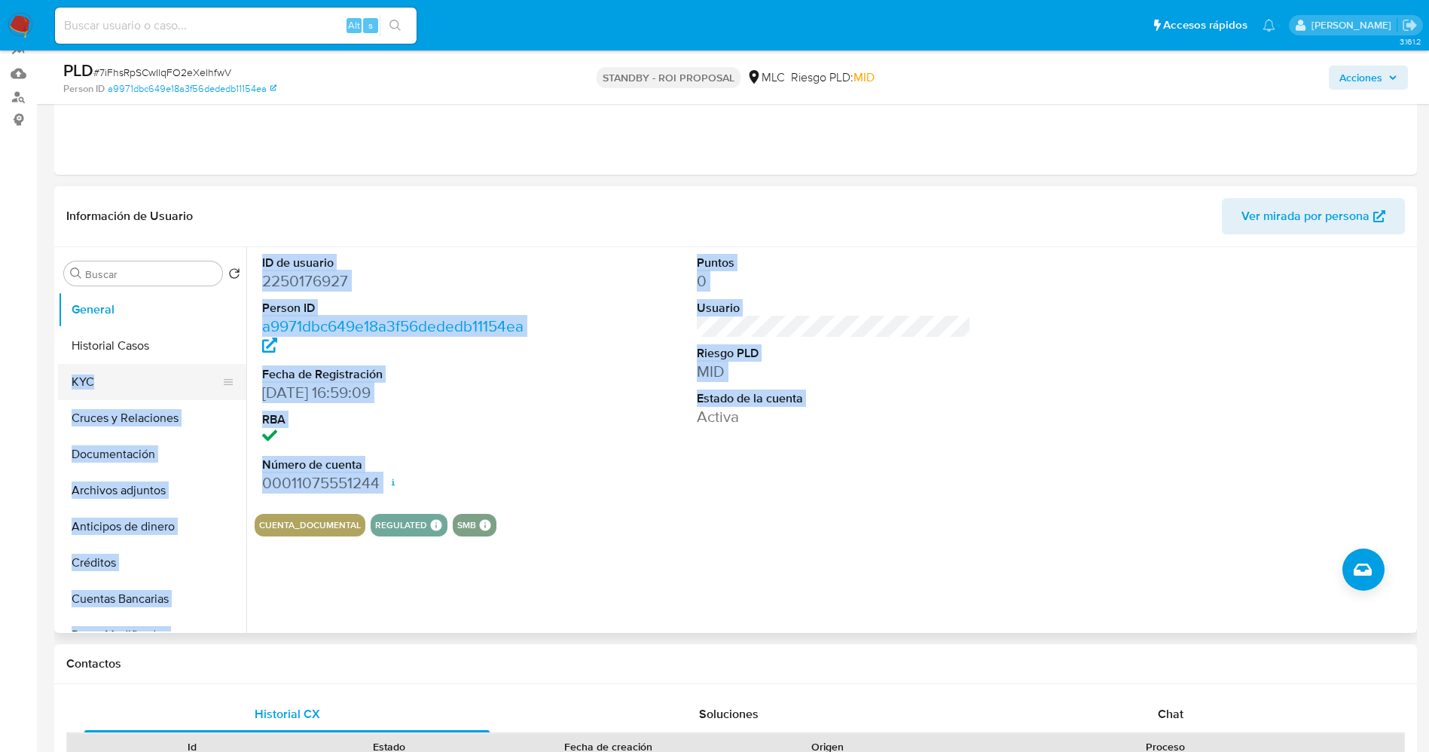
drag, startPoint x: 661, startPoint y: 489, endPoint x: 105, endPoint y: 381, distance: 566.3
click at [105, 381] on div "Buscar Volver al orden por defecto General Historial Casos KYC Cruces y Relacio…" at bounding box center [735, 440] width 1355 height 386
click at [497, 419] on dt "RBA" at bounding box center [399, 419] width 275 height 17
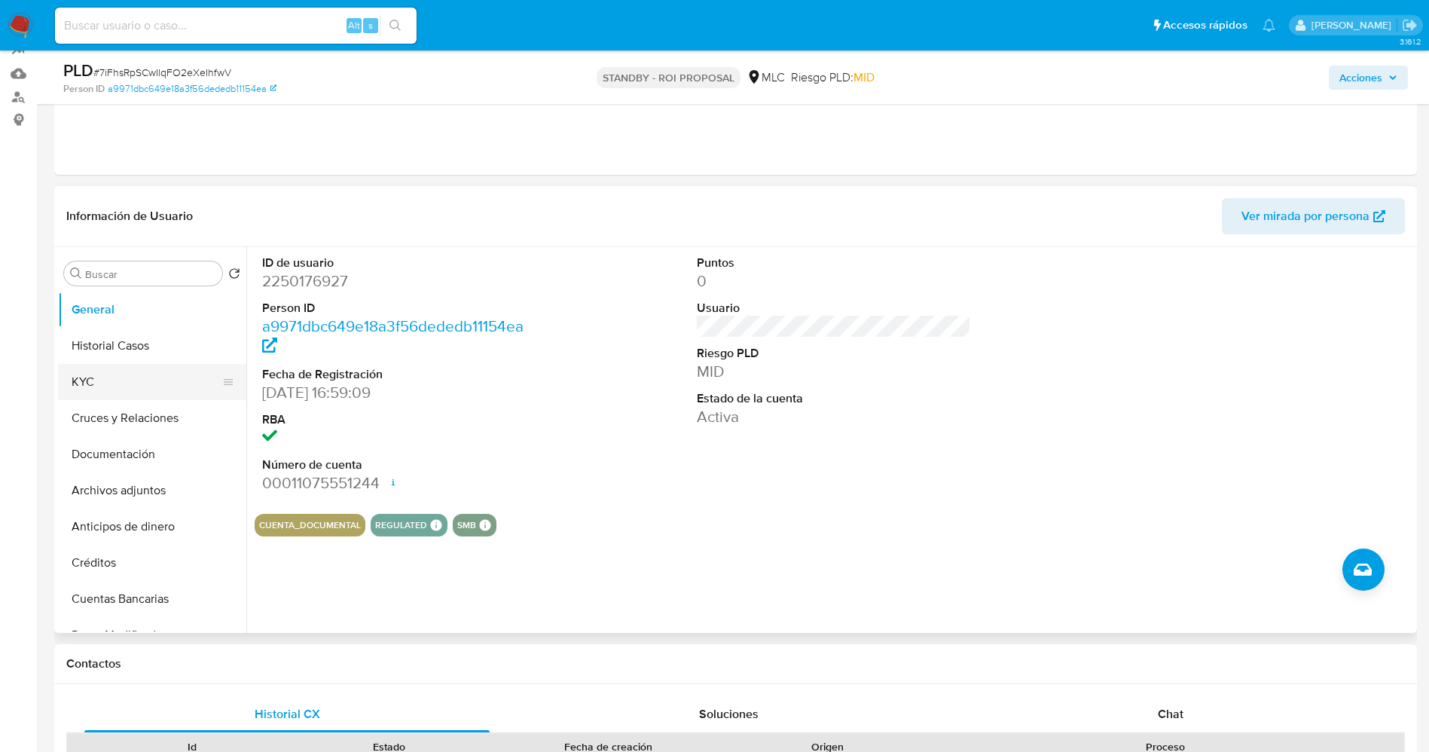
click at [154, 370] on button "KYC" at bounding box center [146, 382] width 176 height 36
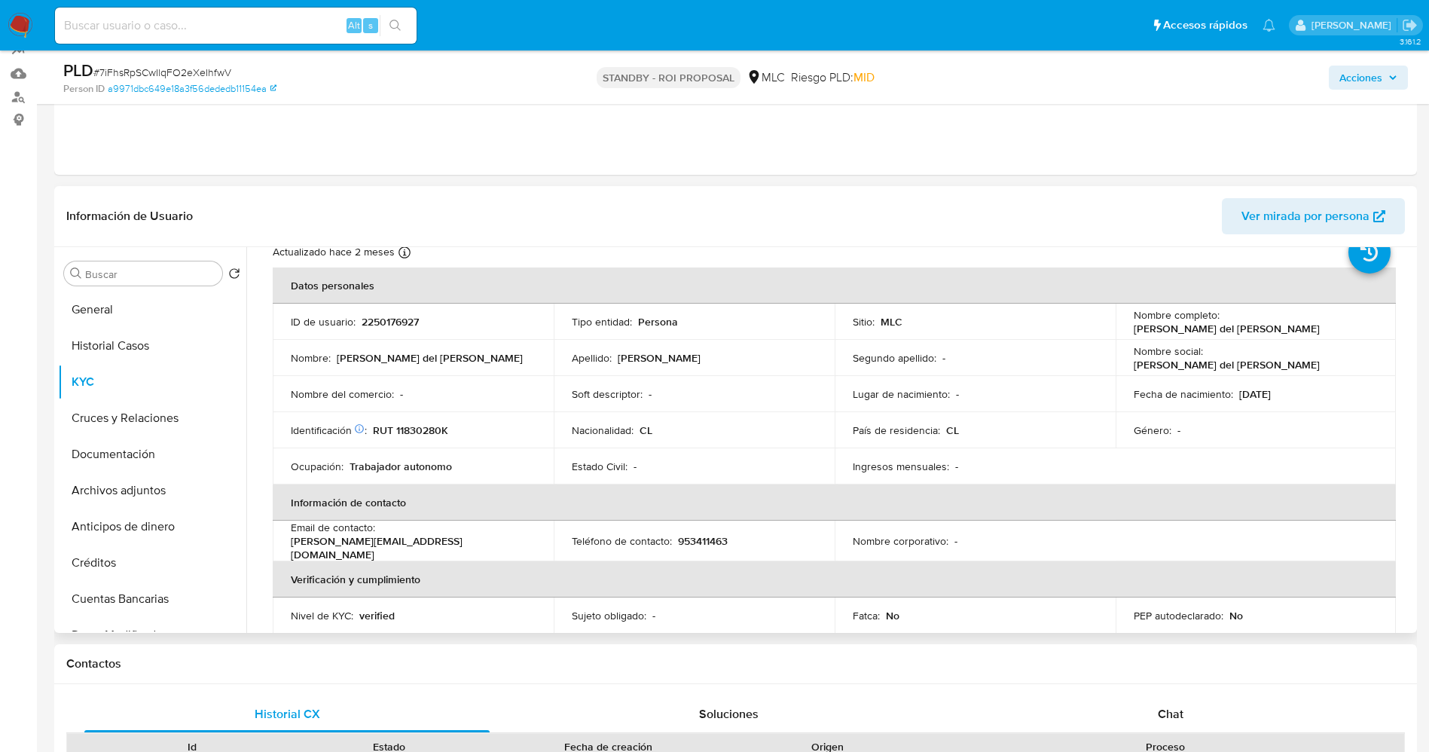
scroll to position [59, 0]
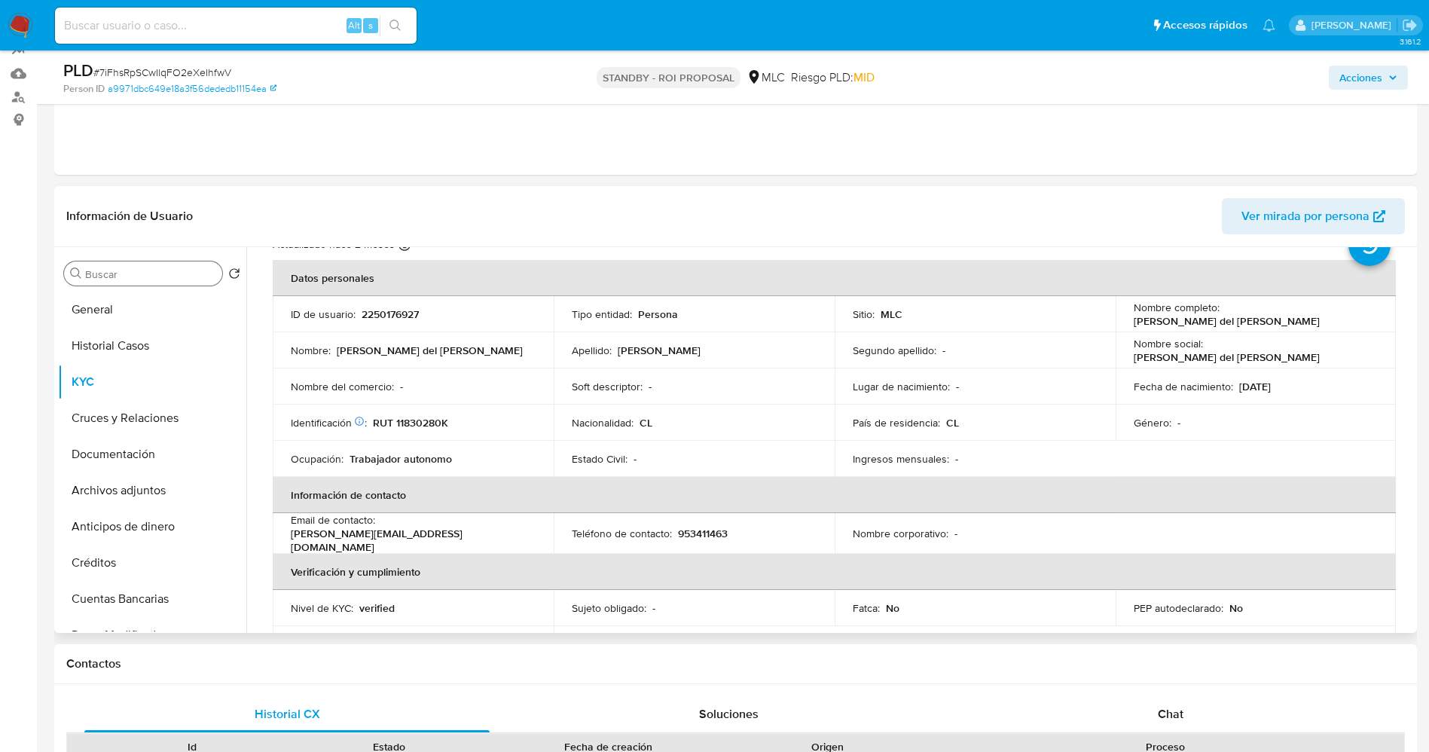
click at [151, 276] on input "Buscar" at bounding box center [150, 274] width 131 height 14
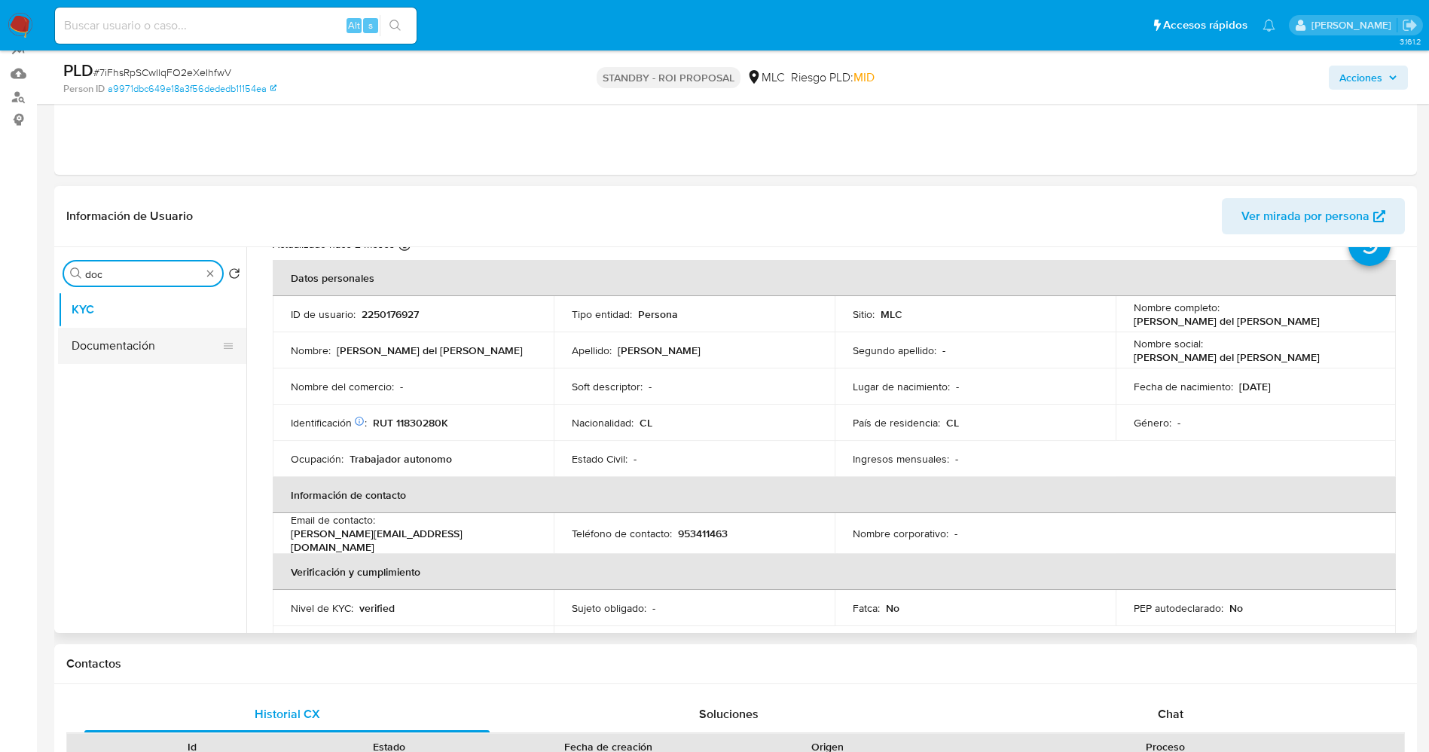
type input "doc"
click at [141, 330] on button "Documentación" at bounding box center [146, 346] width 176 height 36
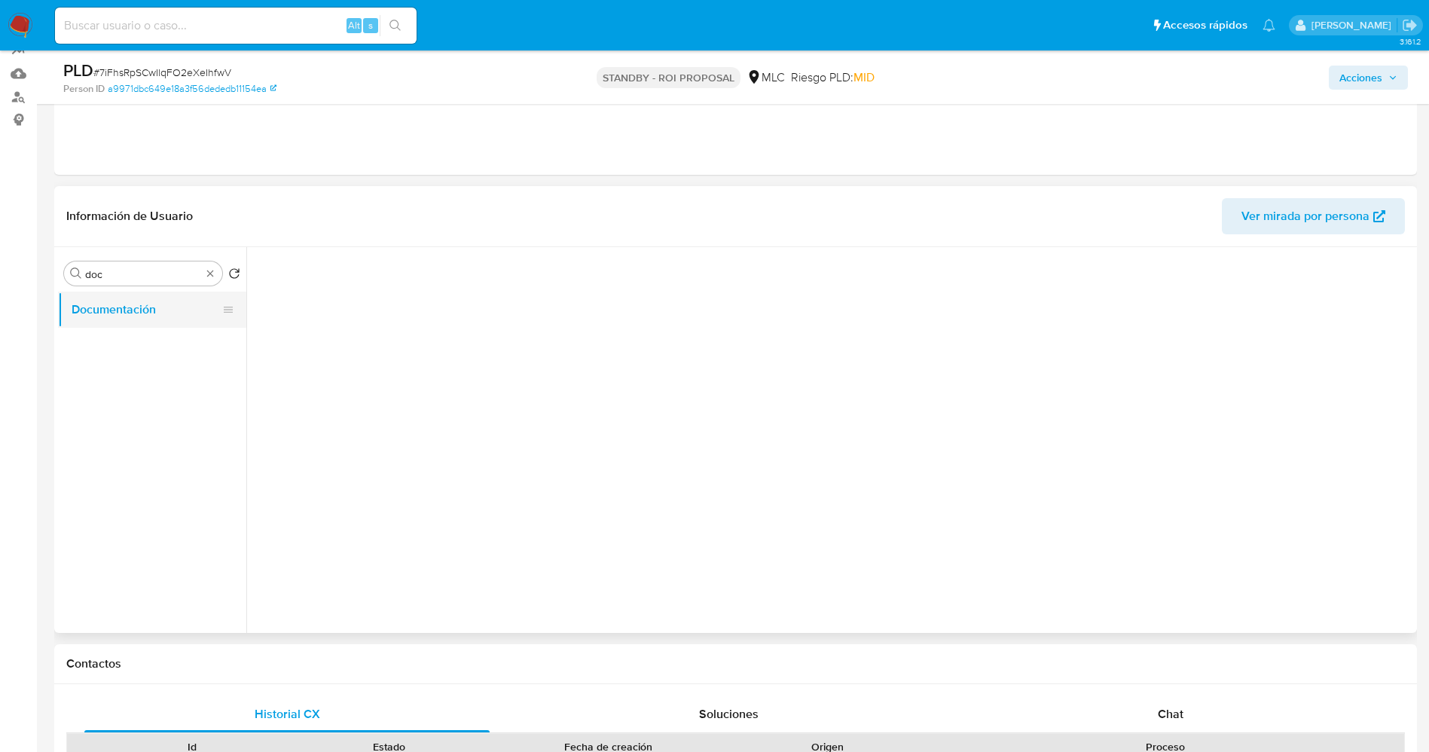
scroll to position [0, 0]
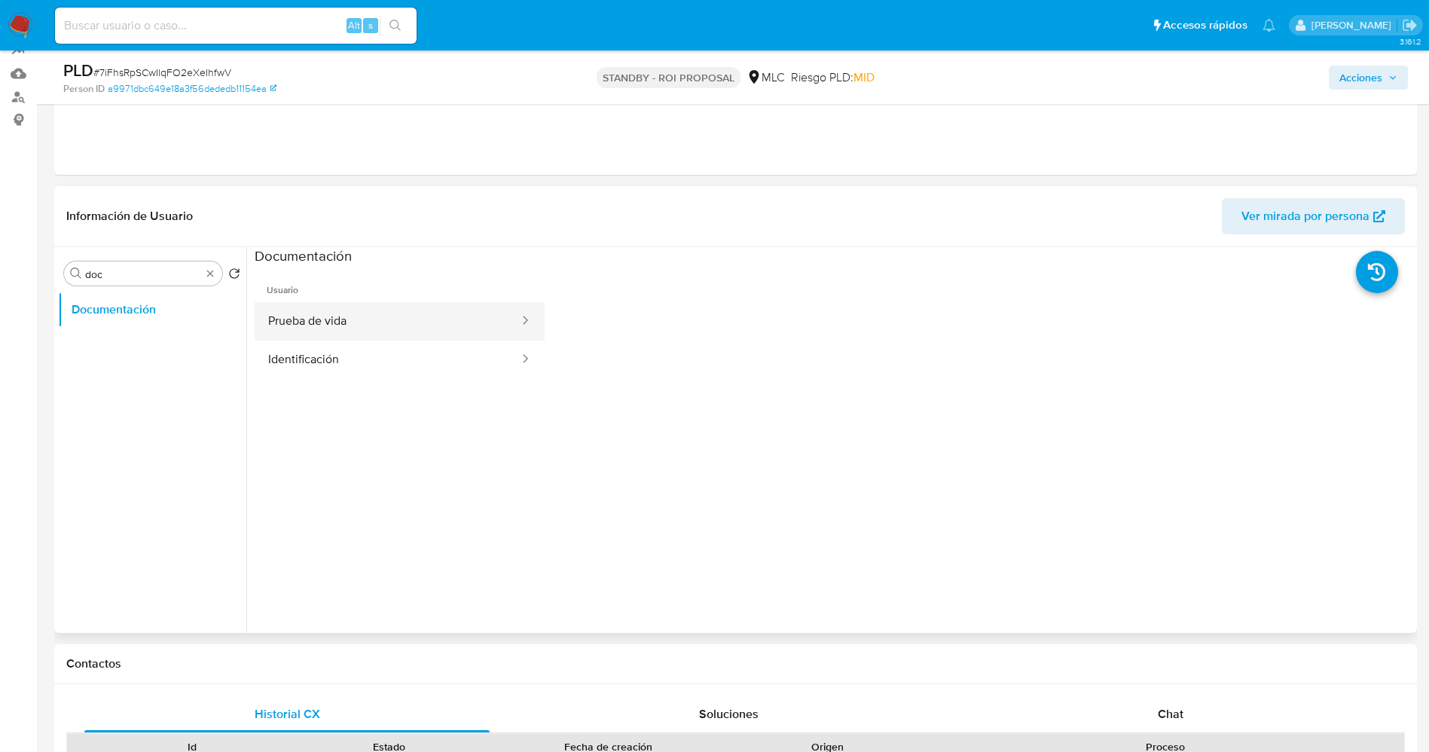
click at [325, 313] on button "Prueba de vida" at bounding box center [388, 321] width 266 height 38
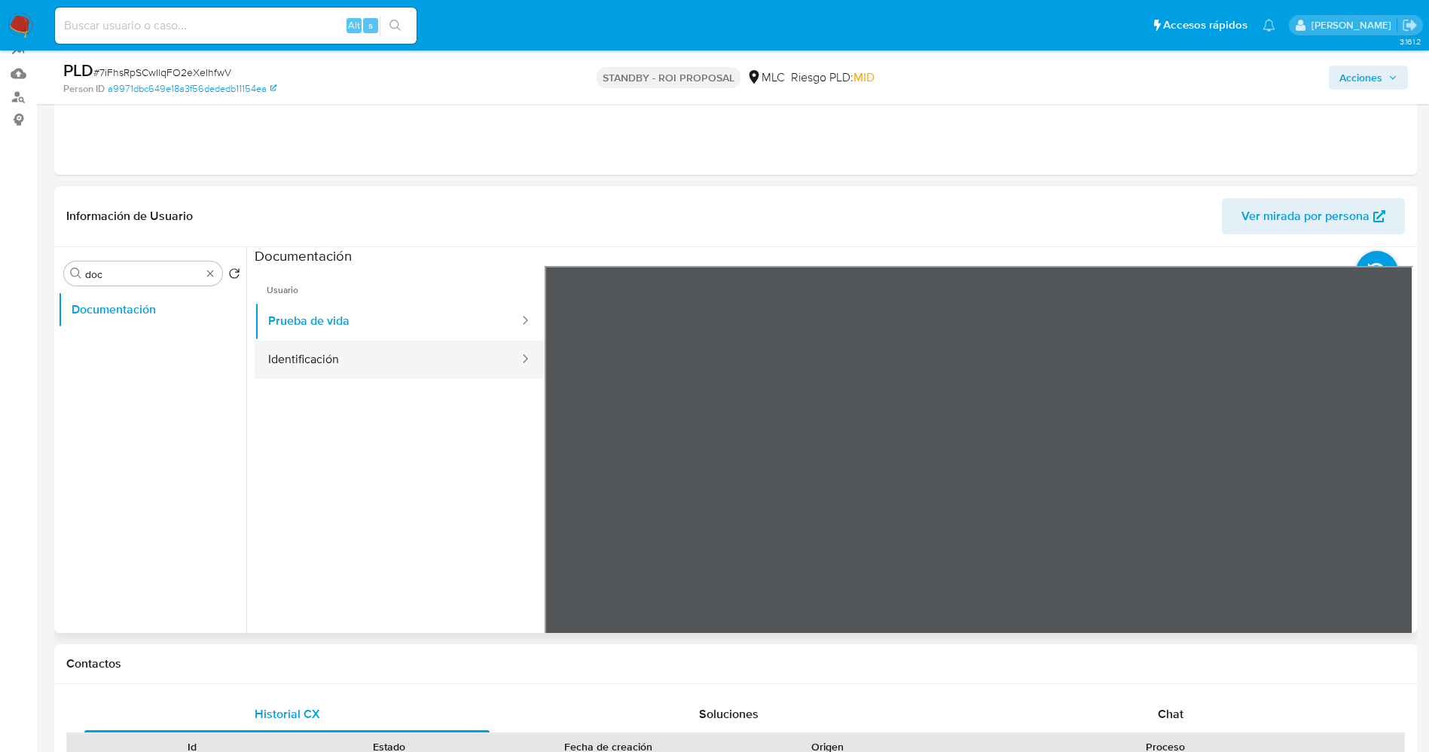
click at [315, 357] on button "Identificación" at bounding box center [388, 360] width 266 height 38
click at [1390, 506] on icon at bounding box center [1394, 510] width 9 height 15
click at [572, 508] on icon at bounding box center [563, 511] width 30 height 30
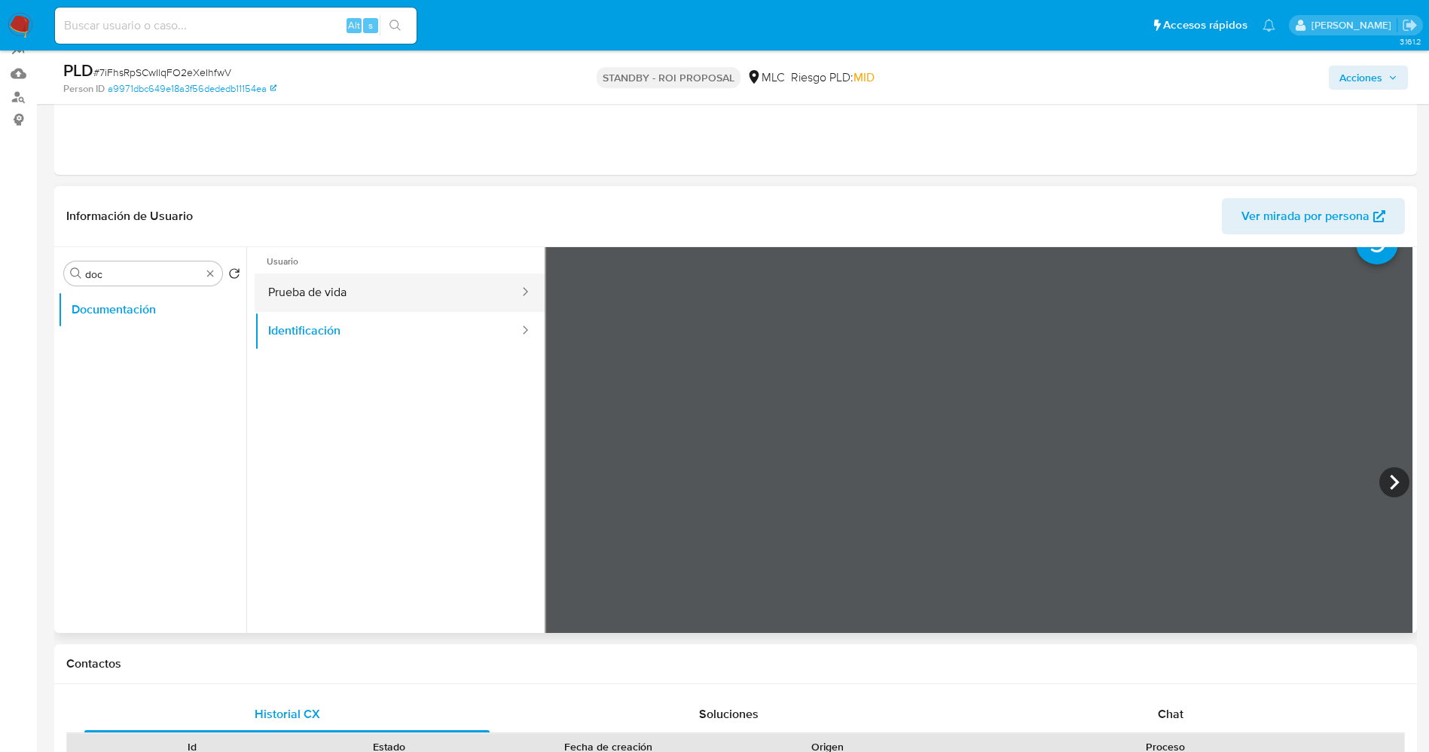
click at [289, 304] on button "Prueba de vida" at bounding box center [388, 292] width 266 height 38
click at [296, 325] on button "Identificación" at bounding box center [388, 331] width 266 height 38
click at [327, 293] on button "Prueba de vida" at bounding box center [388, 292] width 266 height 38
click at [352, 336] on button "Identificación" at bounding box center [388, 331] width 266 height 38
click at [441, 307] on button "Prueba de vida" at bounding box center [388, 292] width 266 height 38
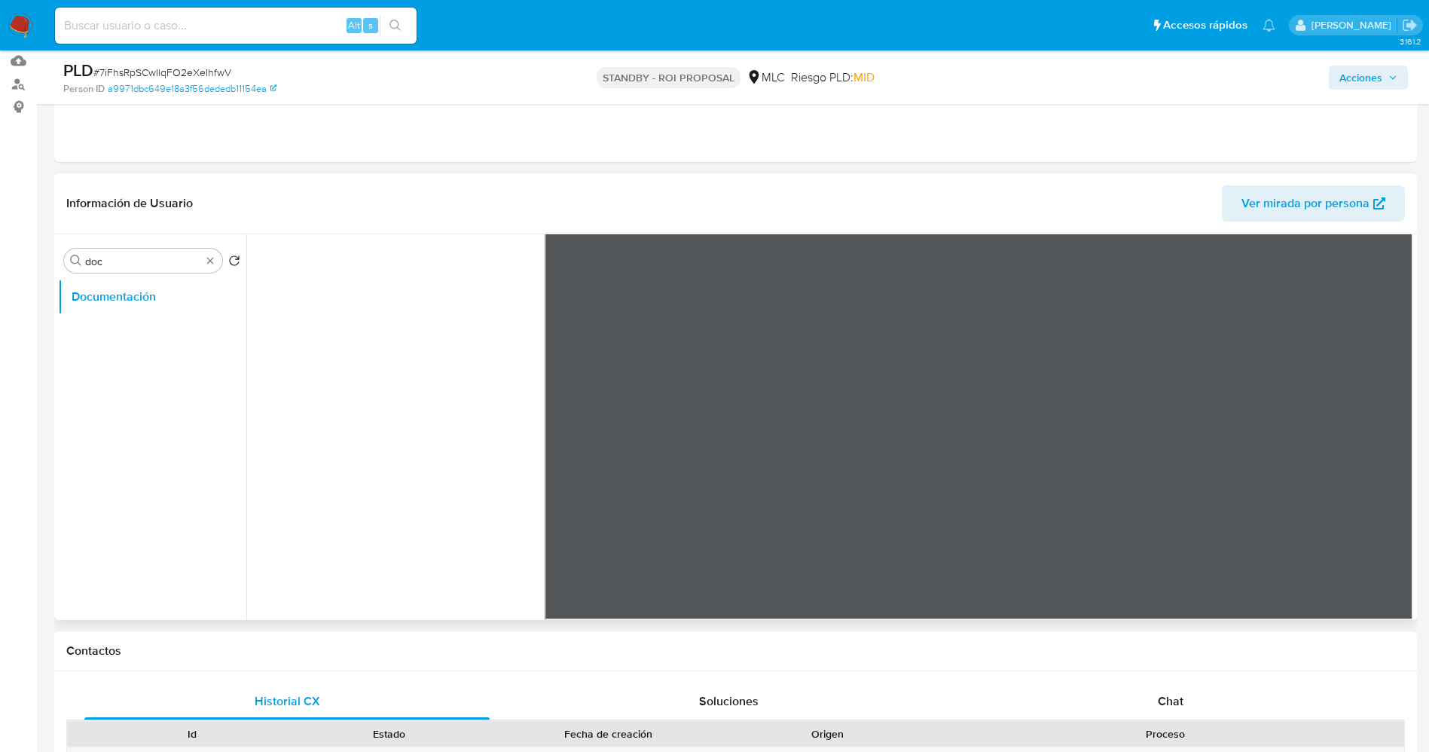
scroll to position [0, 0]
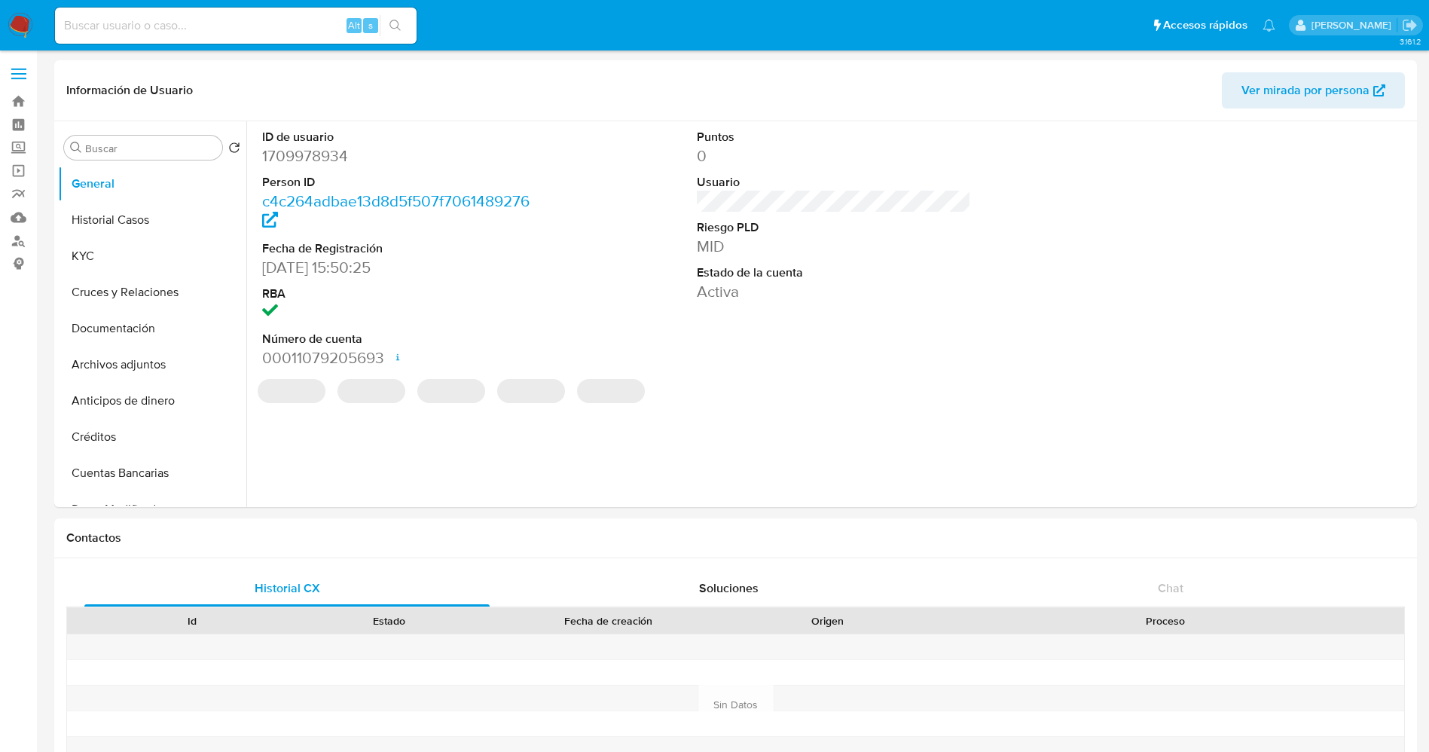
select select "10"
click at [113, 146] on input "Buscar" at bounding box center [150, 149] width 131 height 14
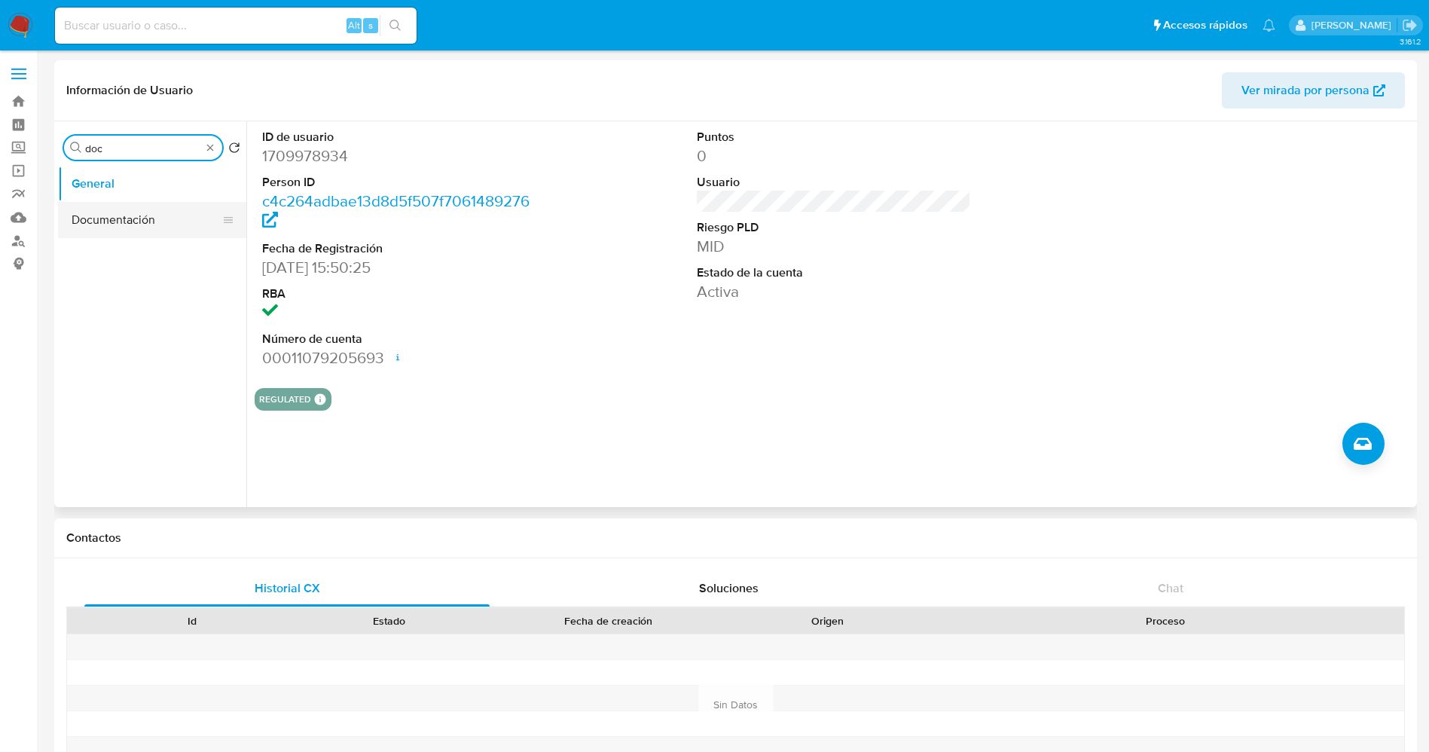
type input "doc"
click at [125, 219] on button "Documentación" at bounding box center [146, 220] width 176 height 36
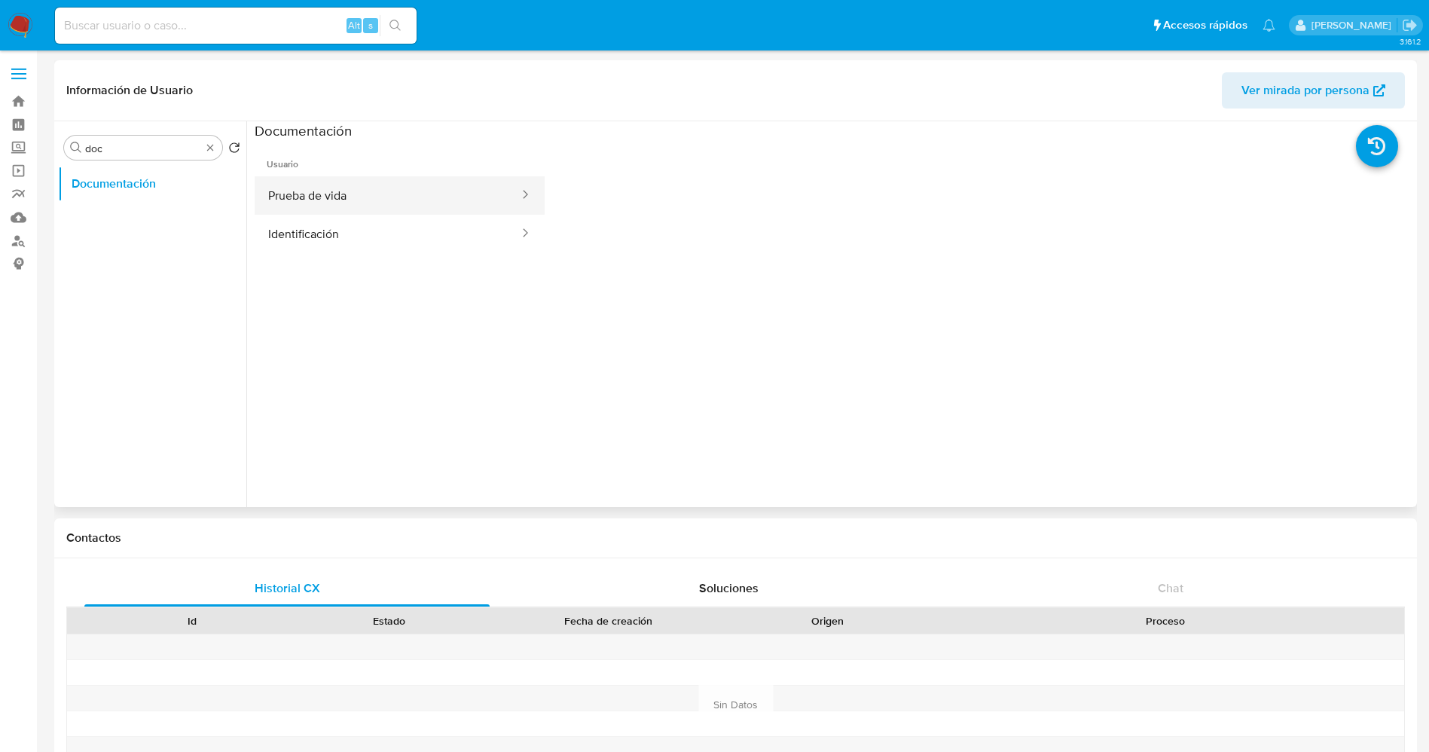
click at [396, 198] on button "Prueba de vida" at bounding box center [388, 195] width 266 height 38
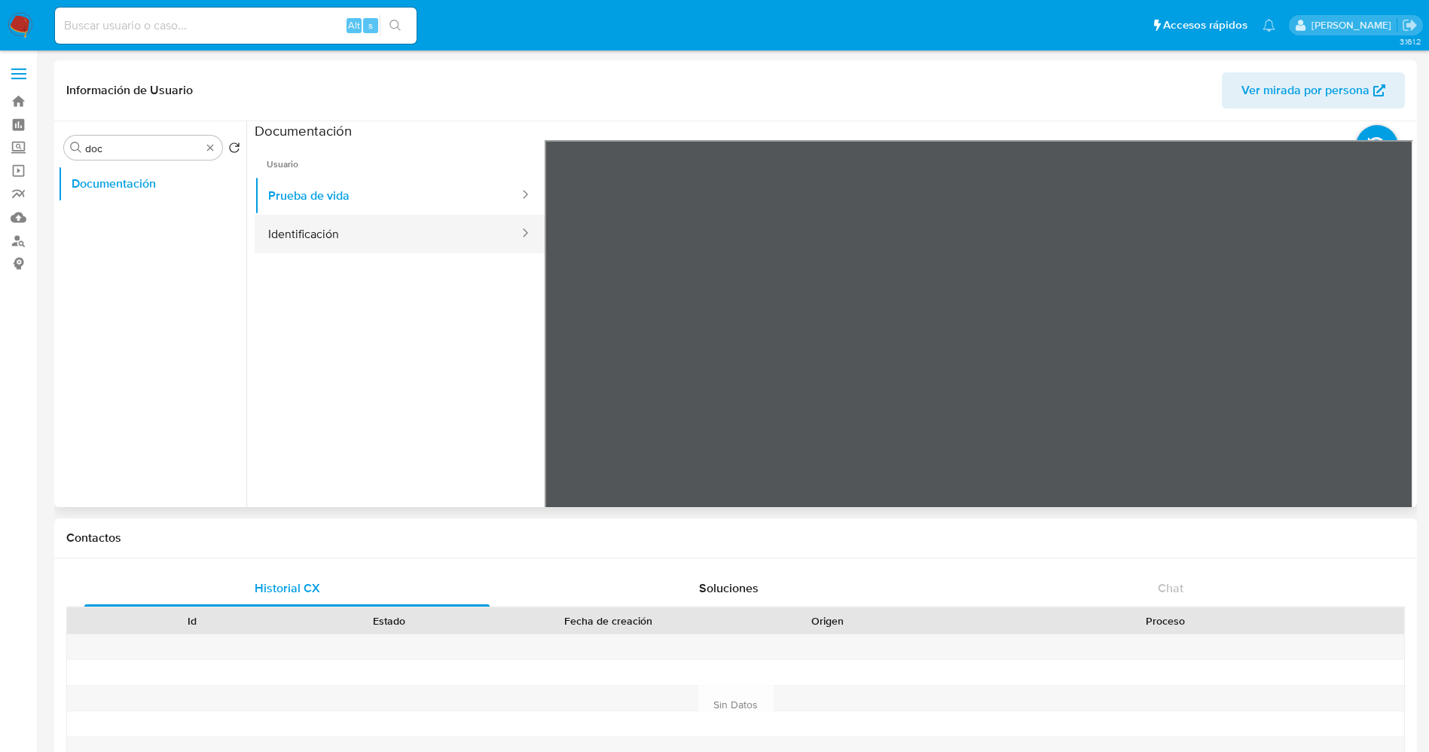
click at [389, 241] on button "Identificación" at bounding box center [388, 234] width 266 height 38
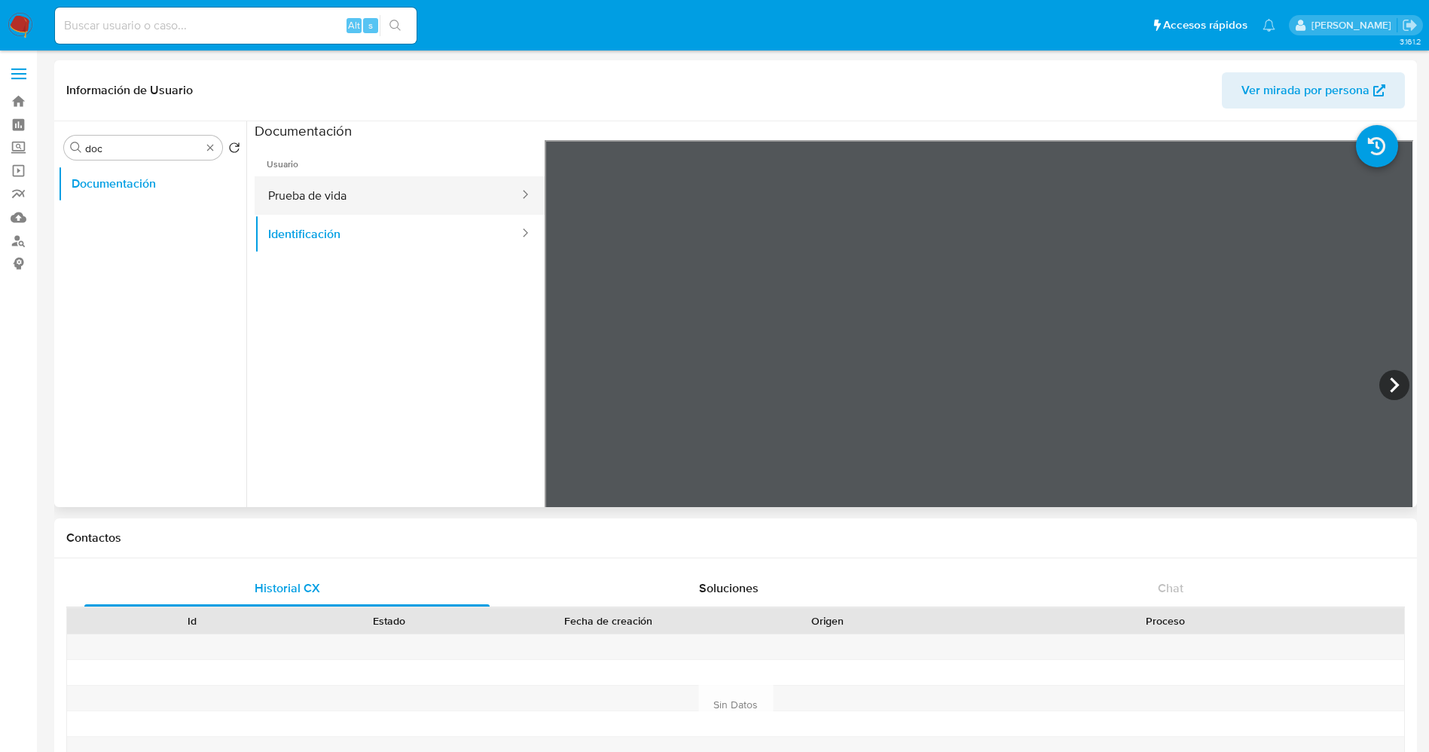
click at [386, 209] on button "Prueba de vida" at bounding box center [388, 195] width 266 height 38
